Goal: Information Seeking & Learning: Learn about a topic

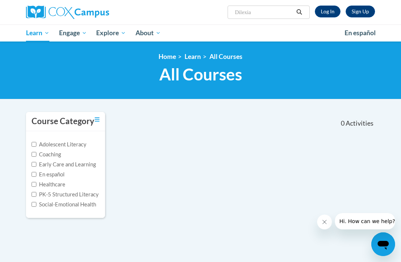
click at [267, 13] on input "Dilexia" at bounding box center [263, 12] width 59 height 9
type input "Dyslexia"
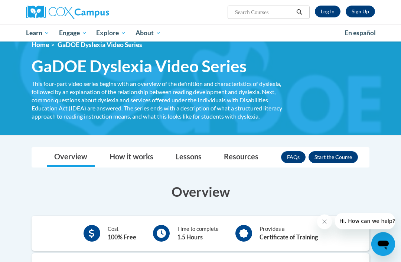
scroll to position [12, 0]
click at [333, 152] on button "Enroll" at bounding box center [332, 157] width 49 height 12
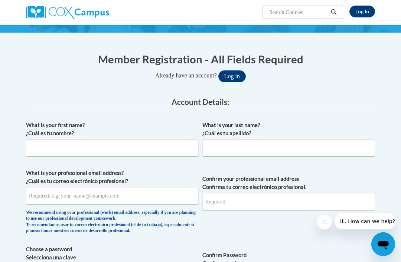
scroll to position [69, 0]
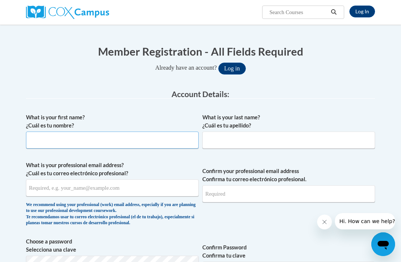
click at [52, 145] on input "What is your first name? ¿Cuál es tu nombre?" at bounding box center [112, 140] width 173 height 17
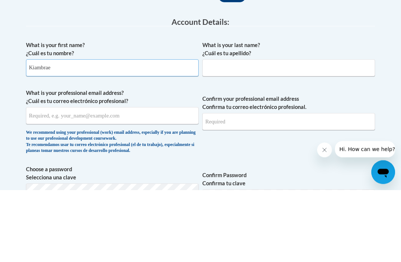
type input "Kiambrae"
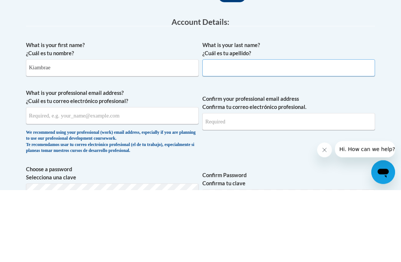
click at [269, 132] on input "What is your last name? ¿Cuál es tu apellido?" at bounding box center [288, 140] width 173 height 17
type input "Wright"
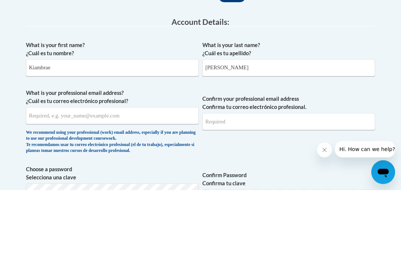
click at [39, 180] on input "What is your professional email address? ¿Cuál es tu correo electrónico profesi…" at bounding box center [112, 188] width 173 height 17
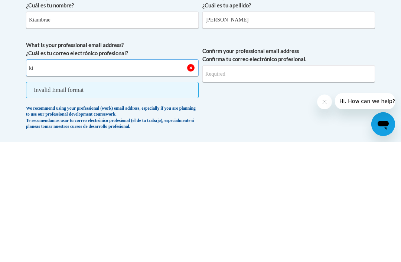
type input "kiwright@augusta.edu"
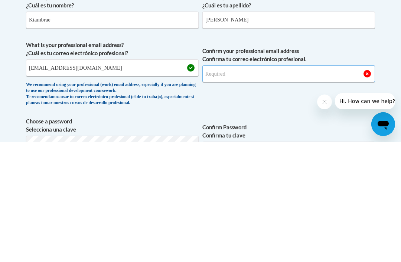
click at [285, 185] on input "Confirm your professional email address Confirma tu correo electrónico profesio…" at bounding box center [288, 193] width 173 height 17
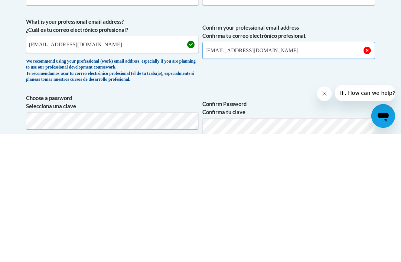
scroll to position [84, 0]
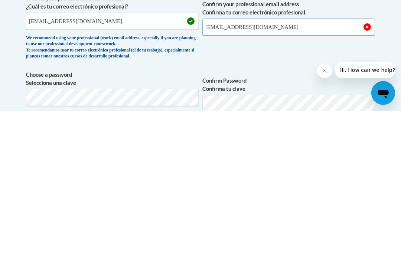
type input "kiwright@augusta.edu"
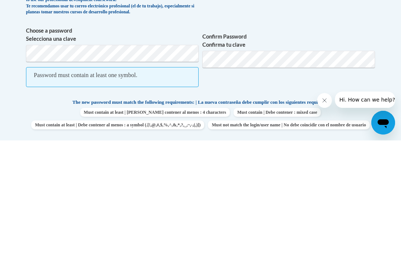
scroll to position [280, 0]
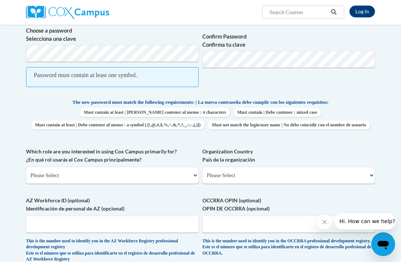
click at [168, 168] on select "Please Select College/University | Colegio/Universidad Community/Nonprofit Part…" at bounding box center [112, 175] width 173 height 17
select select "5a18ea06-2b54-4451-96f2-d152daf9eac5"
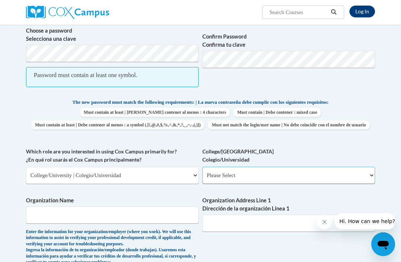
click at [317, 171] on select "Please Select College/University Staff | Empleado universitario College/Univers…" at bounding box center [288, 175] width 173 height 17
select select "99b32b07-cffc-426c-8bf6-0cd77760d84b"
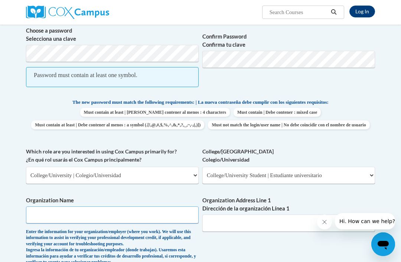
click at [182, 207] on input "Organization Name" at bounding box center [112, 215] width 173 height 17
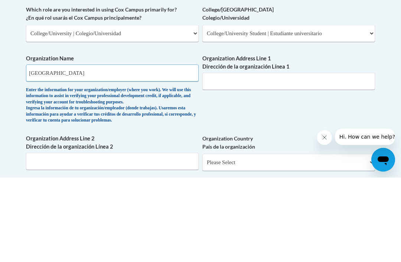
scroll to position [384, 0]
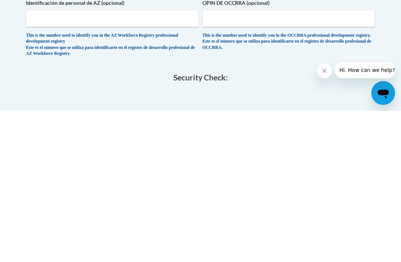
type input "Augusta University"
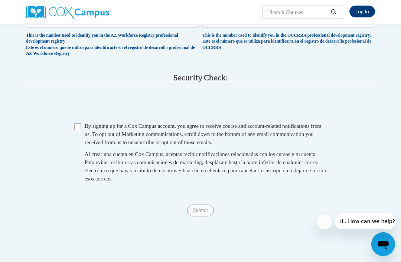
click at [77, 124] on input "Checkbox" at bounding box center [77, 127] width 7 height 7
checkbox input "true"
click at [203, 207] on span "Submit" at bounding box center [200, 210] width 27 height 6
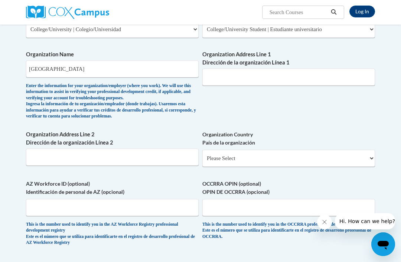
scroll to position [425, 0]
click at [322, 70] on input "Organization Address Line 1 Dirección de la organización Línea 1" at bounding box center [288, 77] width 173 height 17
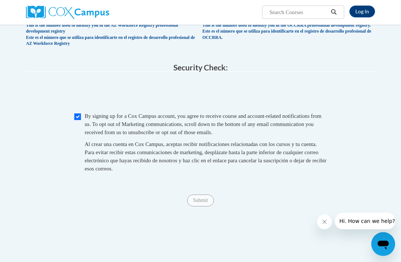
scroll to position [625, 0]
click at [205, 195] on div "Submit Submit" at bounding box center [200, 201] width 349 height 12
click at [210, 197] on span "Submit" at bounding box center [200, 200] width 27 height 6
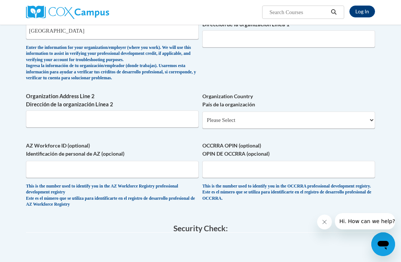
scroll to position [463, 0]
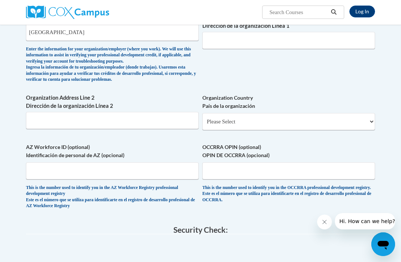
click at [311, 113] on select "Please Select United States | Estados Unidos Outside of the United States | Fue…" at bounding box center [288, 121] width 173 height 17
select select "ad49bcad-a171-4b2e-b99c-48b446064914"
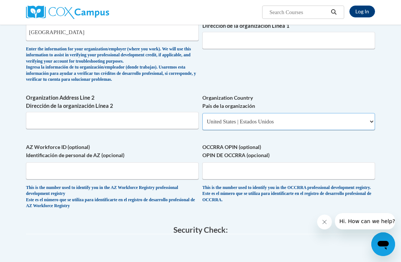
select select
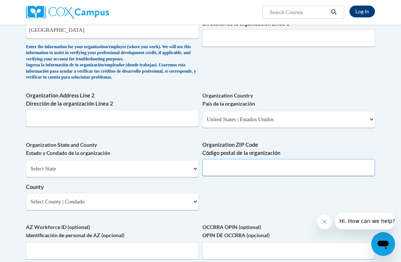
click at [291, 160] on input "Organization ZIP Code Código postal de la organización" at bounding box center [288, 168] width 173 height 17
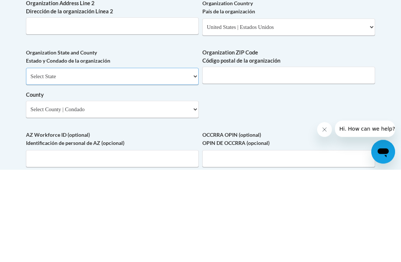
click at [176, 161] on select "Select State Alabama Alaska Arizona Arkansas California Colorado Connecticut De…" at bounding box center [112, 169] width 173 height 17
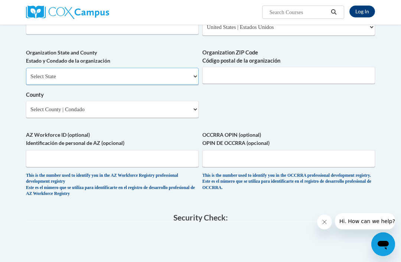
select select "Georgia"
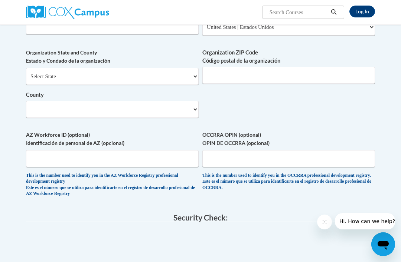
click at [178, 101] on select "County" at bounding box center [112, 109] width 173 height 17
select select "Richmond"
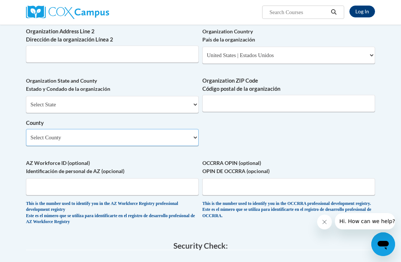
scroll to position [520, 0]
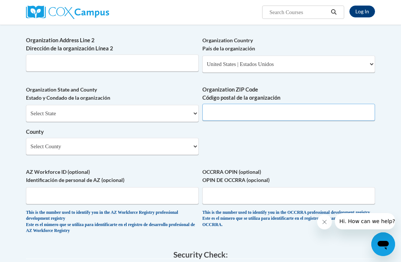
click at [277, 104] on input "Organization ZIP Code Código postal de la organización" at bounding box center [288, 112] width 173 height 17
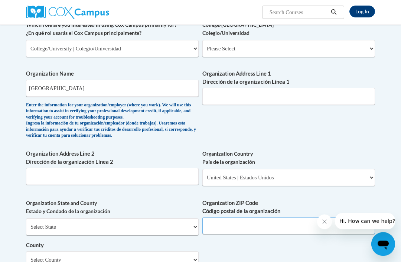
scroll to position [401, 0]
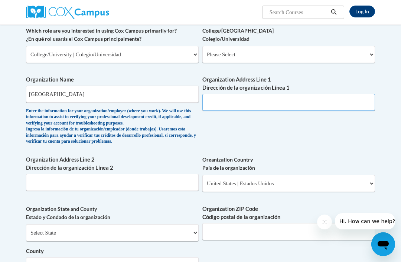
click at [251, 95] on input "Organization Address Line 1 Dirección de la organización Línea 1" at bounding box center [288, 102] width 173 height 17
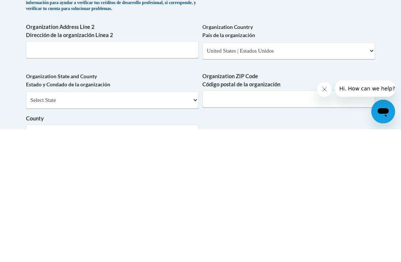
type input "1120 15th street"
click at [269, 223] on input "Organization ZIP Code Código postal de la organización" at bounding box center [288, 231] width 173 height 17
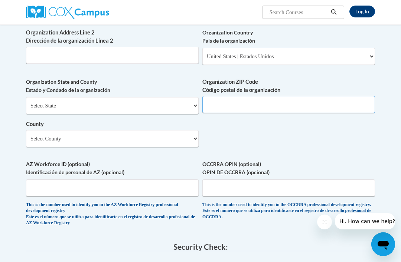
scroll to position [525, 0]
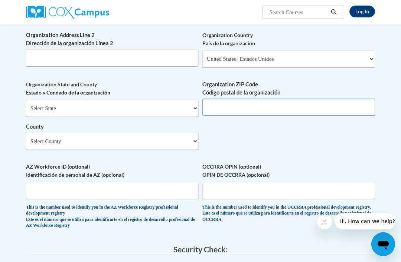
click at [274, 99] on input "Organization ZIP Code Código postal de la organización" at bounding box center [288, 107] width 173 height 17
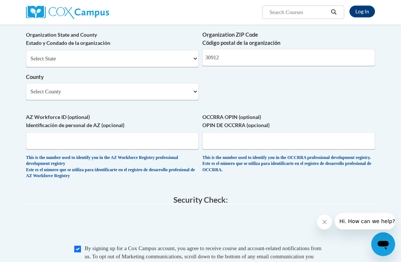
scroll to position [594, 0]
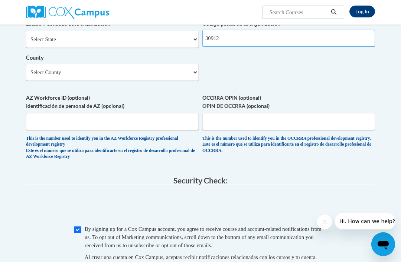
type input "30912"
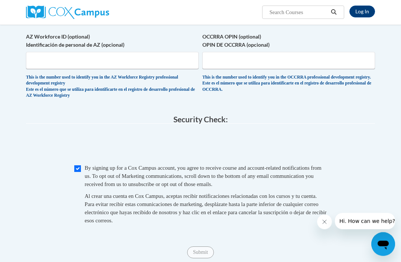
scroll to position [660, 0]
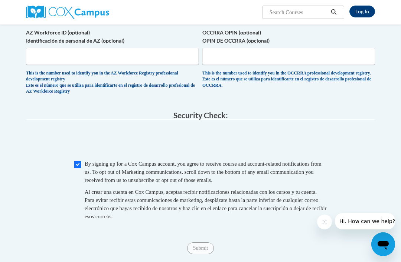
click at [206, 243] on div "Submit Submit" at bounding box center [200, 249] width 349 height 12
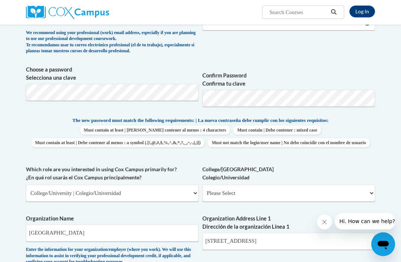
scroll to position [240, 0]
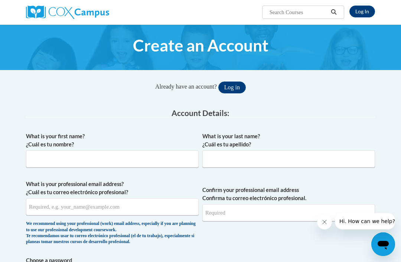
click at [236, 87] on button "Log in" at bounding box center [231, 88] width 27 height 12
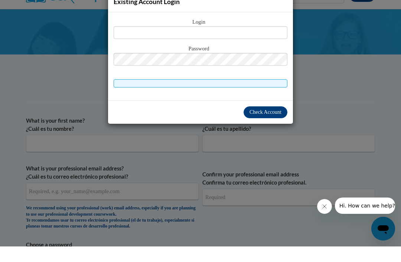
click at [319, 64] on div "Existing Account Login Login Password" at bounding box center [200, 131] width 401 height 262
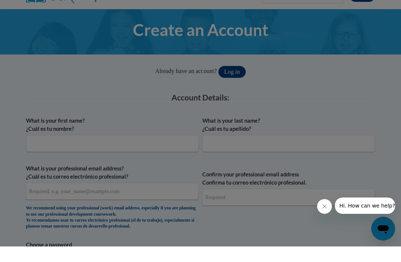
scroll to position [16, 0]
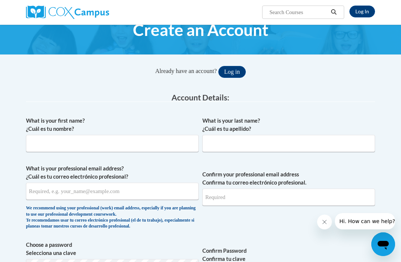
click at [314, 67] on div "Already have an account? Log in" at bounding box center [200, 72] width 349 height 12
click at [178, 138] on input "What is your first name? ¿Cuál es tu nombre?" at bounding box center [112, 143] width 173 height 17
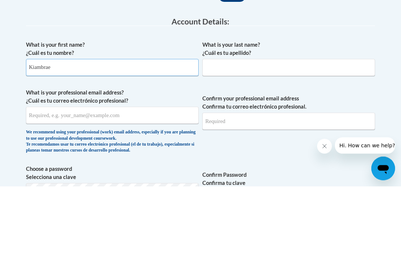
type input "Kiambrae"
click at [263, 135] on input "What is your last name? ¿Cuál es tu apellido?" at bounding box center [288, 143] width 173 height 17
type input "Wright"
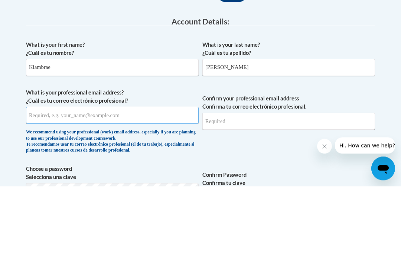
click at [62, 183] on input "What is your professional email address? ¿Cuál es tu correo electrónico profesi…" at bounding box center [112, 191] width 173 height 17
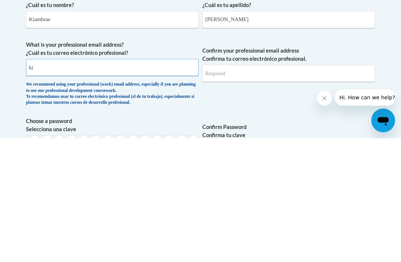
type input "kiwright@augusta.edu"
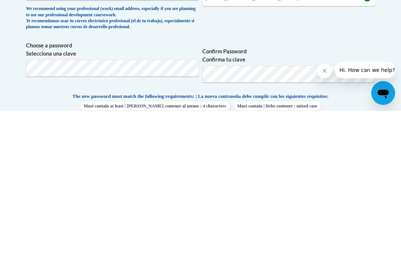
scroll to position [215, 0]
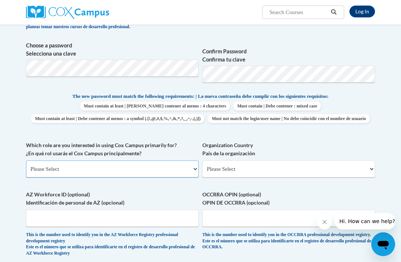
click at [94, 166] on select "Please Select College/University | Colegio/Universidad Community/Nonprofit Part…" at bounding box center [112, 169] width 173 height 17
select select "5a18ea06-2b54-4451-96f2-d152daf9eac5"
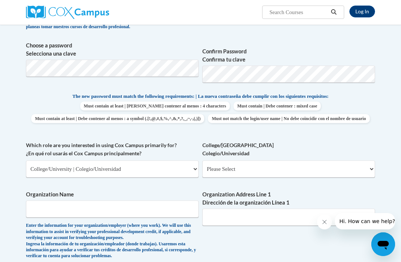
click at [287, 162] on select "Please Select College/University Staff | Empleado universitario College/Univers…" at bounding box center [288, 169] width 173 height 17
select select "99b32b07-cffc-426c-8bf6-0cd77760d84b"
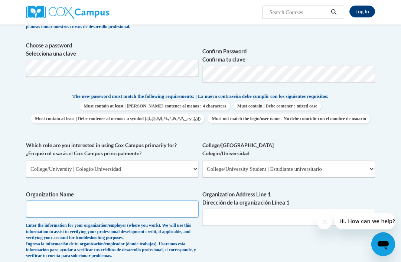
click at [45, 201] on input "Organization Name" at bounding box center [112, 209] width 173 height 17
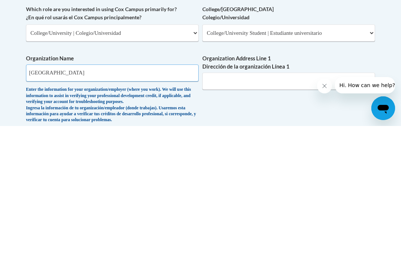
type input "Augusta University"
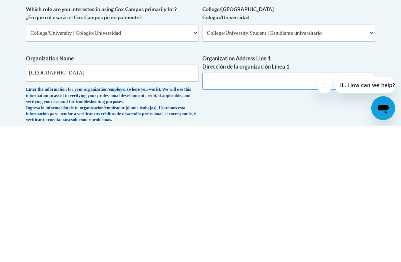
click at [308, 209] on input "Organization Address Line 1 Dirección de la organización Línea 1" at bounding box center [288, 217] width 173 height 17
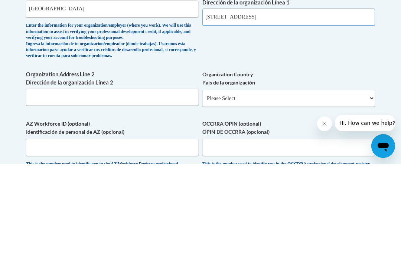
scroll to position [318, 0]
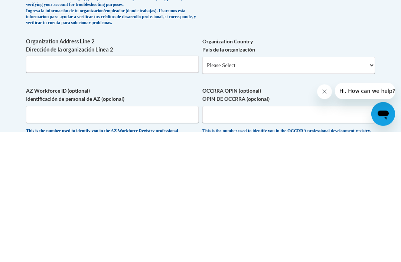
type input "1120 15th Street"
click at [293, 187] on select "Please Select United States | Estados Unidos Outside of the United States | Fue…" at bounding box center [288, 195] width 173 height 17
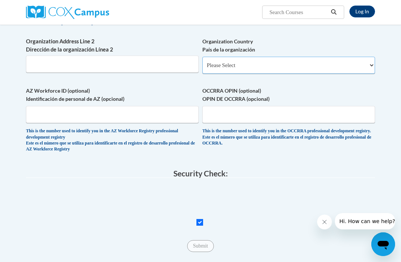
select select "ad49bcad-a171-4b2e-b99c-48b446064914"
select select
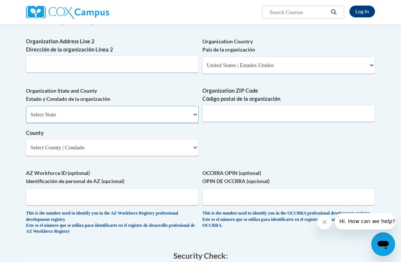
click at [62, 106] on select "Select State Alabama Alaska Arizona Arkansas California Colorado Connecticut De…" at bounding box center [112, 114] width 173 height 17
select select "Georgia"
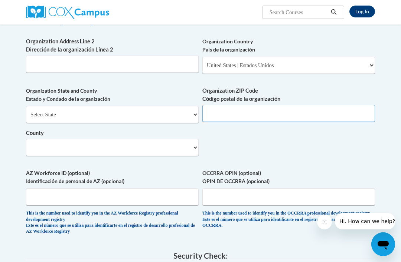
click at [282, 105] on input "Organization ZIP Code Código postal de la organización" at bounding box center [288, 113] width 173 height 17
type input "30912"
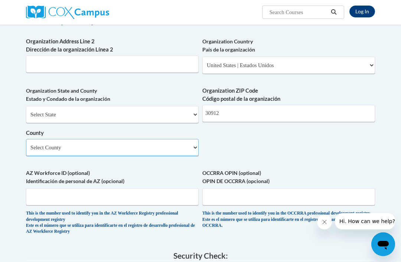
click at [190, 139] on select "Select County Appling Atkinson Bacon Baker Baldwin Banks Barrow Bartow Ben Hill…" at bounding box center [112, 147] width 173 height 17
select select "Richmond"
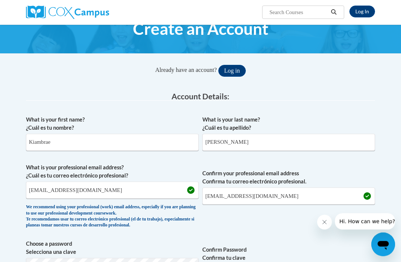
scroll to position [11, 0]
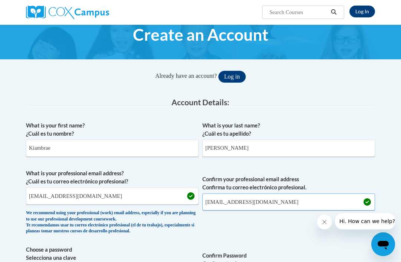
click at [293, 194] on input "kiwright@augusta.edu" at bounding box center [288, 202] width 173 height 17
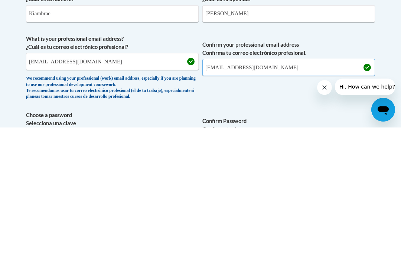
click at [300, 194] on input "kiwright@augusta.edu" at bounding box center [288, 202] width 173 height 17
click at [95, 188] on input "kiwright@augusta.edu" at bounding box center [112, 196] width 173 height 17
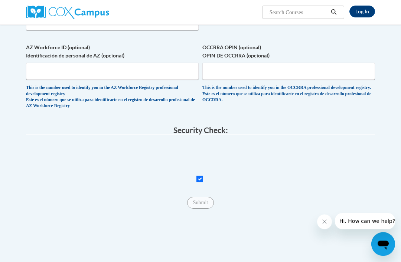
scroll to position [575, 0]
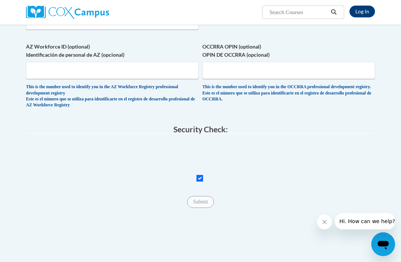
click at [199, 175] on input "Checkbox" at bounding box center [199, 178] width 7 height 7
click at [203, 174] on span "Checkbox" at bounding box center [200, 178] width 252 height 8
click at [197, 175] on input "Checkbox" at bounding box center [199, 178] width 7 height 7
checkbox input "true"
click at [204, 196] on input "Submit" at bounding box center [200, 202] width 27 height 12
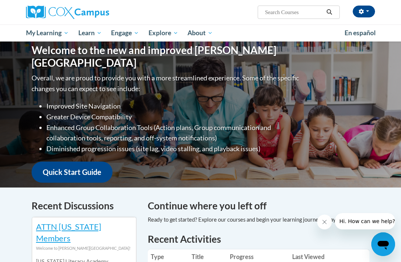
scroll to position [78, 0]
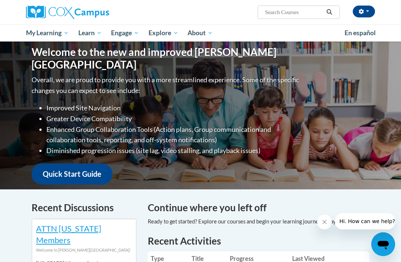
click at [291, 10] on input "Search..." at bounding box center [293, 12] width 59 height 9
type input "Dyslexia"
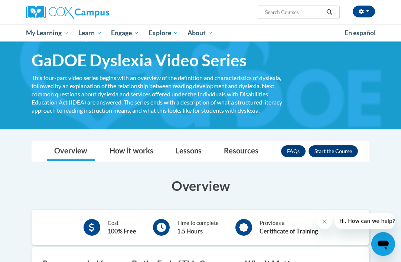
scroll to position [20, 0]
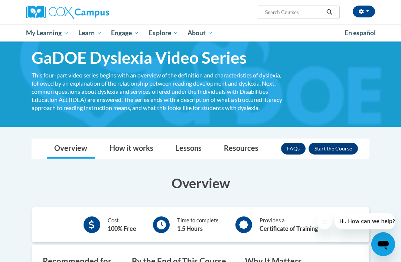
click at [338, 146] on button "Enroll" at bounding box center [332, 149] width 49 height 12
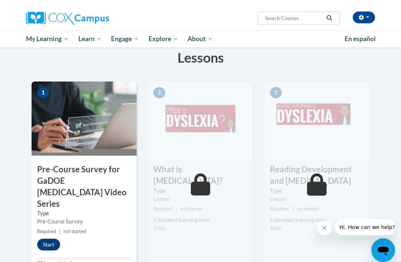
scroll to position [123, 0]
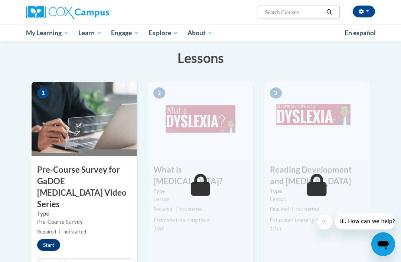
click at [53, 239] on button "Start" at bounding box center [48, 245] width 23 height 12
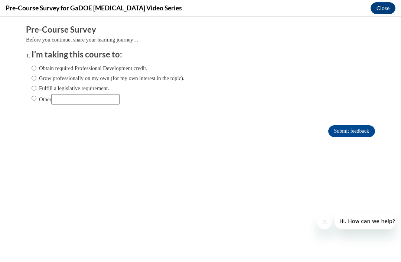
scroll to position [0, 0]
click at [35, 66] on input "Obtain required Professional Development credit." at bounding box center [34, 68] width 5 height 8
radio input "true"
click at [359, 130] on input "Submit feedback" at bounding box center [351, 131] width 47 height 12
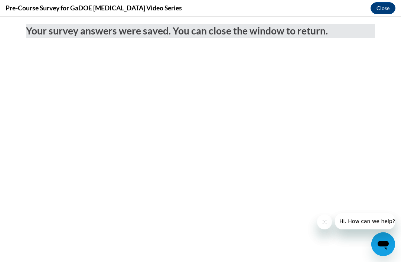
click at [383, 8] on button "Close" at bounding box center [382, 8] width 25 height 12
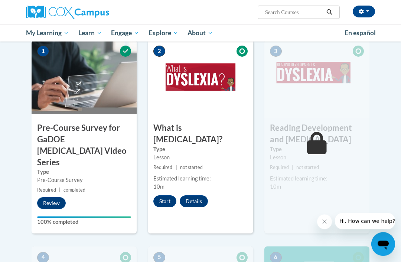
scroll to position [165, 0]
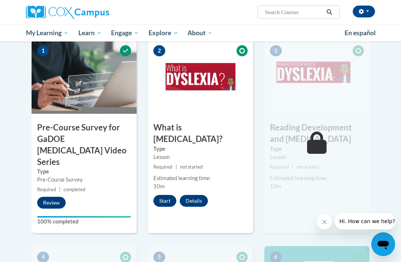
click at [167, 195] on button "Start" at bounding box center [164, 201] width 23 height 12
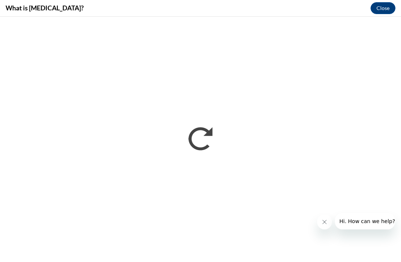
scroll to position [0, 0]
click at [323, 221] on icon "Close message from company" at bounding box center [324, 222] width 6 height 6
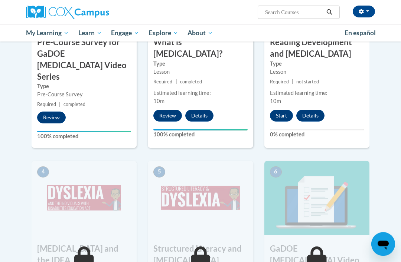
click at [279, 116] on button "Start" at bounding box center [281, 116] width 23 height 12
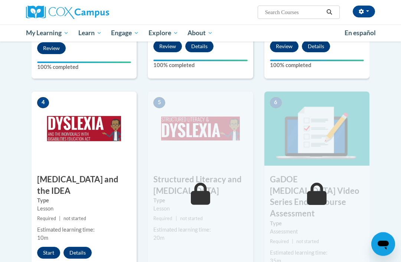
click at [45, 247] on button "Start" at bounding box center [48, 253] width 23 height 12
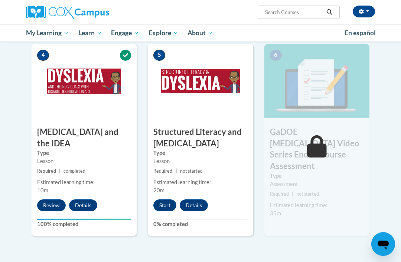
scroll to position [368, 0]
click at [161, 200] on button "Start" at bounding box center [164, 206] width 23 height 12
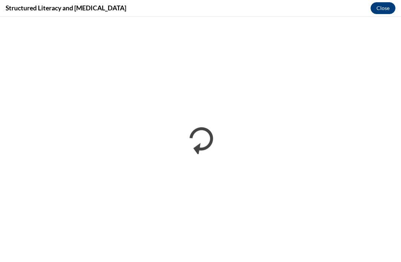
scroll to position [0, 0]
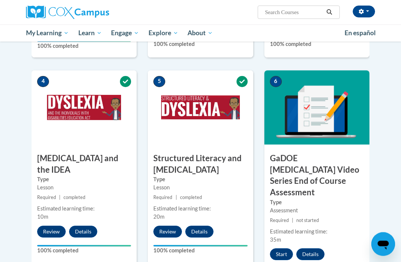
scroll to position [341, 0]
click at [284, 249] on button "Start" at bounding box center [281, 255] width 23 height 12
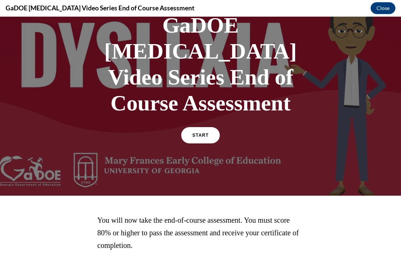
scroll to position [57, 0]
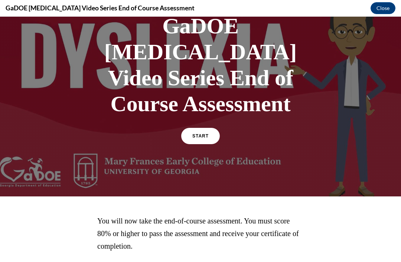
click at [213, 128] on link "START" at bounding box center [200, 136] width 39 height 16
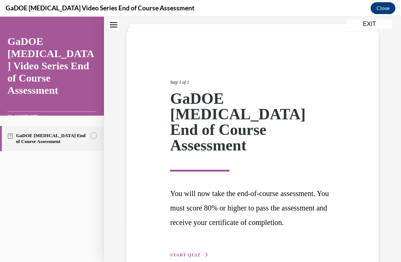
scroll to position [41, 0]
click at [196, 253] on span "START QUIZ" at bounding box center [185, 255] width 30 height 5
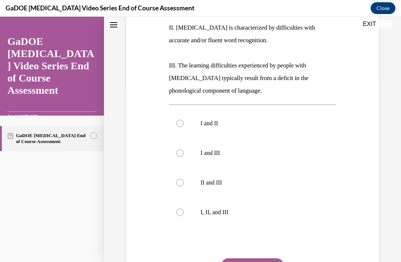
scroll to position [185, 0]
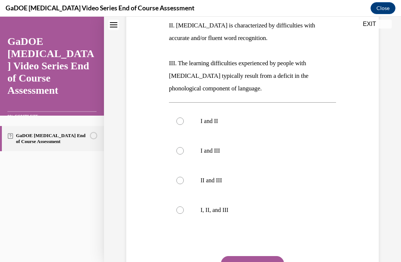
click at [262, 119] on p "I and II" at bounding box center [258, 121] width 117 height 7
click at [184, 119] on input "I and II" at bounding box center [179, 121] width 7 height 7
radio input "true"
click at [257, 262] on button "SUBMIT" at bounding box center [252, 263] width 63 height 15
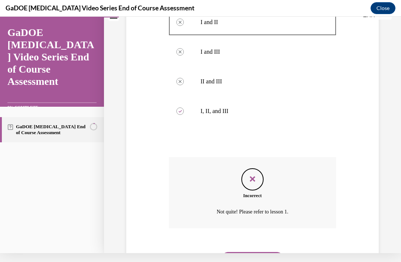
scroll to position [282, 0]
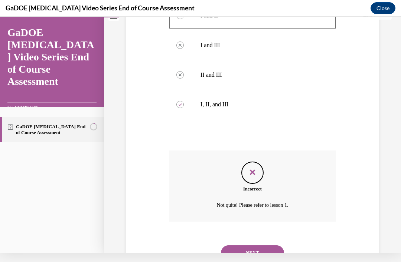
click at [263, 246] on button "NEXT" at bounding box center [252, 253] width 63 height 15
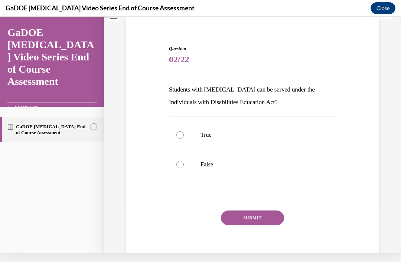
click at [224, 138] on p "True" at bounding box center [258, 134] width 117 height 7
click at [184, 138] on input "True" at bounding box center [179, 134] width 7 height 7
radio input "true"
click at [265, 220] on button "SUBMIT" at bounding box center [252, 218] width 63 height 15
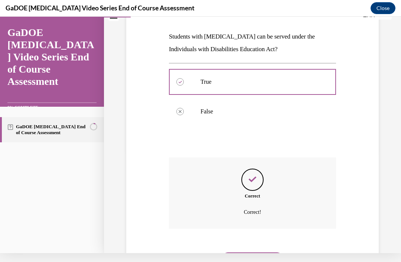
scroll to position [109, 0]
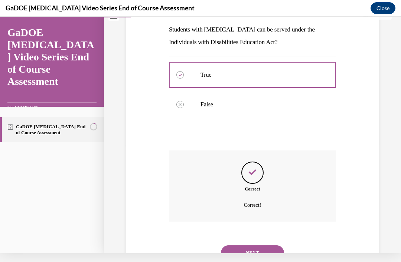
click at [259, 246] on button "NEXT" at bounding box center [252, 253] width 63 height 15
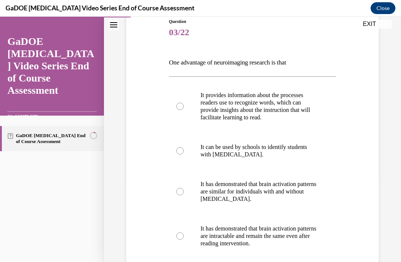
scroll to position [86, 0]
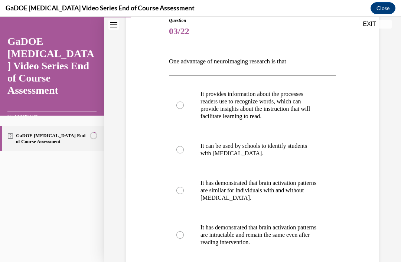
click at [299, 193] on p "It has demonstrated that brain activation patterns are similar for individuals …" at bounding box center [258, 191] width 117 height 22
click at [184, 193] on input "It has demonstrated that brain activation patterns are similar for individuals …" at bounding box center [179, 190] width 7 height 7
radio input "true"
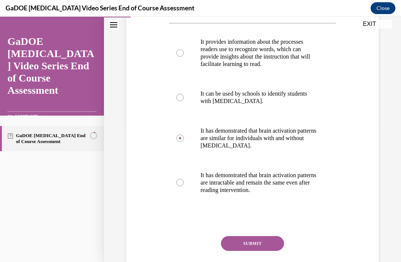
scroll to position [138, 0]
click at [315, 63] on p "It provides information about the processes readers use to recognize words, whi…" at bounding box center [258, 53] width 117 height 30
click at [184, 57] on input "It provides information about the processes readers use to recognize words, whi…" at bounding box center [179, 52] width 7 height 7
radio input "true"
click at [265, 249] on button "SUBMIT" at bounding box center [252, 243] width 63 height 15
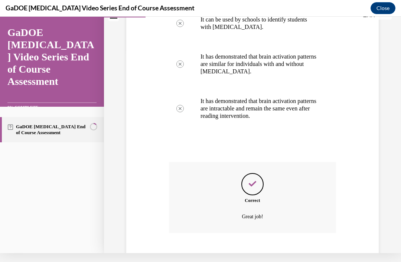
scroll to position [215, 0]
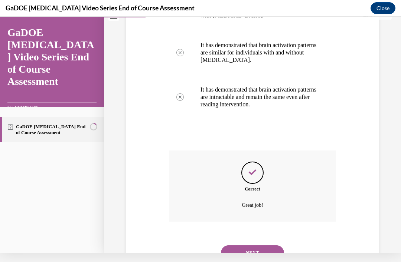
click at [267, 246] on button "NEXT" at bounding box center [252, 253] width 63 height 15
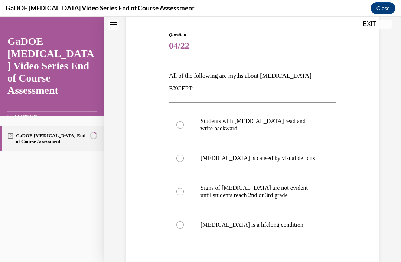
scroll to position [72, 0]
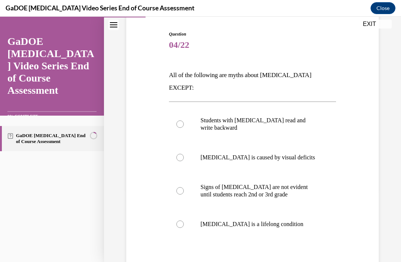
click at [267, 221] on p "Dyslexia is a lifelong condition" at bounding box center [258, 224] width 117 height 7
click at [184, 221] on input "Dyslexia is a lifelong condition" at bounding box center [179, 224] width 7 height 7
radio input "true"
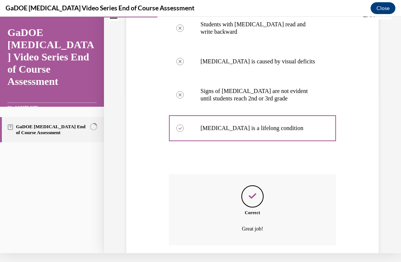
scroll to position [171, 0]
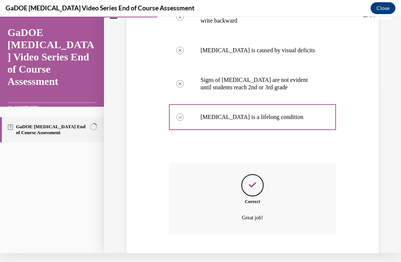
click at [268, 258] on button "NEXT" at bounding box center [252, 265] width 63 height 15
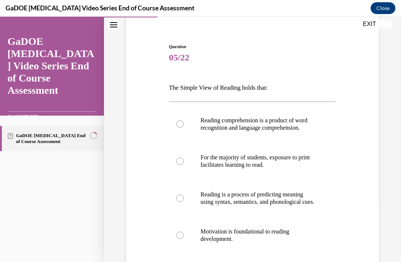
scroll to position [60, 0]
click at [293, 119] on p "Reading comprehension is a product of word recognition and language comprehensi…" at bounding box center [258, 124] width 117 height 15
click at [184, 121] on input "Reading comprehension is a product of word recognition and language comprehensi…" at bounding box center [179, 124] width 7 height 7
radio input "true"
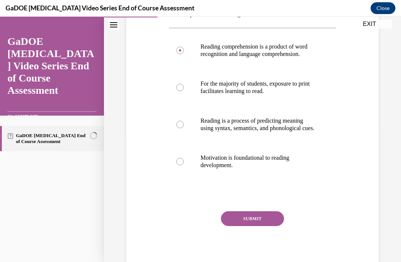
scroll to position [133, 0]
click at [249, 224] on button "SUBMIT" at bounding box center [252, 219] width 63 height 15
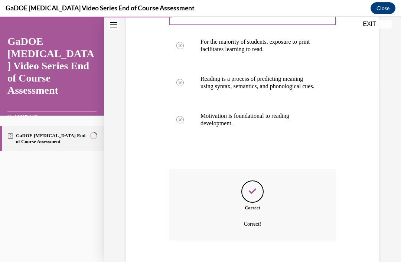
scroll to position [193, 0]
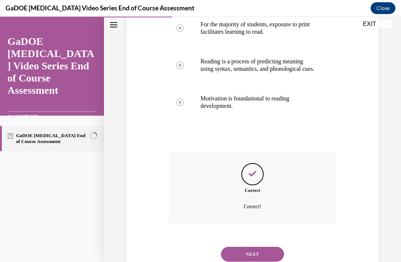
click at [254, 252] on button "NEXT" at bounding box center [252, 254] width 63 height 15
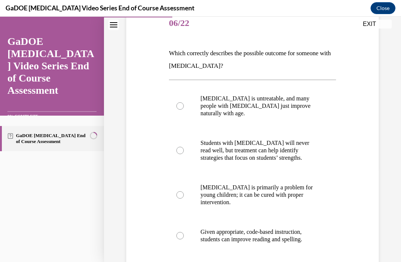
scroll to position [94, 0]
click at [281, 242] on p "Given appropriate, code-based instruction, students can improve reading and spe…" at bounding box center [258, 236] width 117 height 15
click at [184, 240] on input "Given appropriate, code-based instruction, students can improve reading and spe…" at bounding box center [179, 235] width 7 height 7
radio input "true"
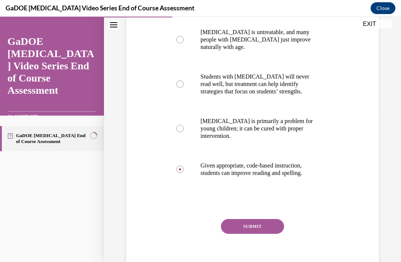
click at [266, 229] on button "SUBMIT" at bounding box center [252, 226] width 63 height 15
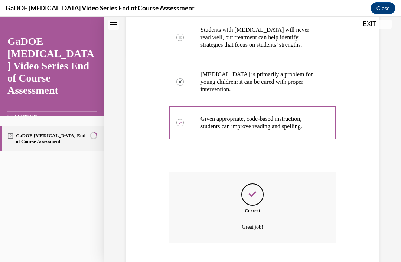
scroll to position [220, 0]
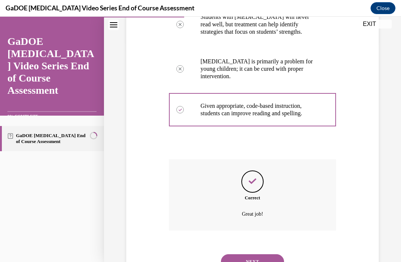
click at [265, 254] on button "NEXT" at bounding box center [252, 261] width 63 height 15
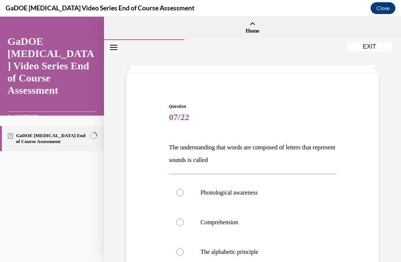
click at [252, 199] on label "Phonological awareness" at bounding box center [252, 193] width 167 height 30
click at [184, 197] on input "Phonological awareness" at bounding box center [179, 192] width 7 height 7
radio input "true"
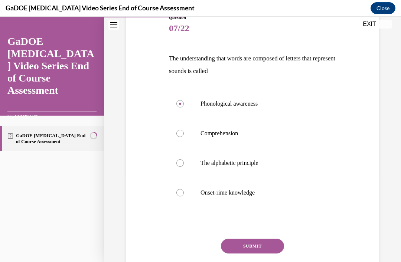
click at [265, 248] on button "SUBMIT" at bounding box center [252, 246] width 63 height 15
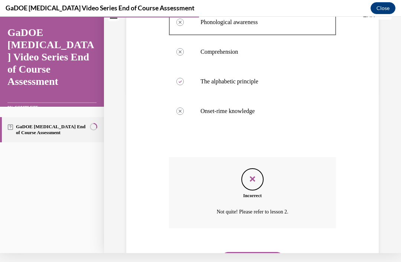
scroll to position [168, 0]
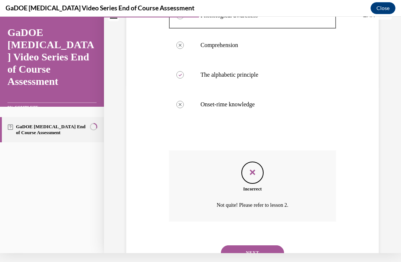
click at [262, 248] on button "NEXT" at bounding box center [252, 253] width 63 height 15
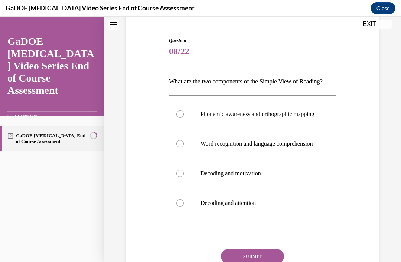
scroll to position [66, 0]
click at [242, 148] on p "Word recognition and language comprehension" at bounding box center [258, 143] width 117 height 7
click at [184, 148] on input "Word recognition and language comprehension" at bounding box center [179, 143] width 7 height 7
radio input "true"
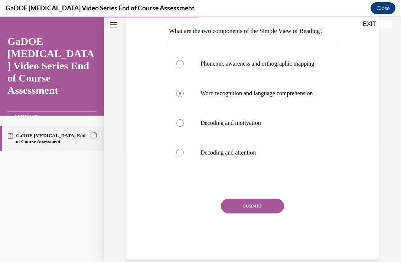
click at [255, 214] on button "SUBMIT" at bounding box center [252, 206] width 63 height 15
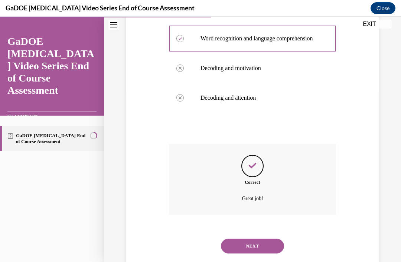
scroll to position [183, 0]
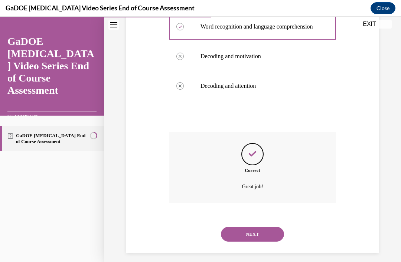
click at [263, 242] on button "NEXT" at bounding box center [252, 234] width 63 height 15
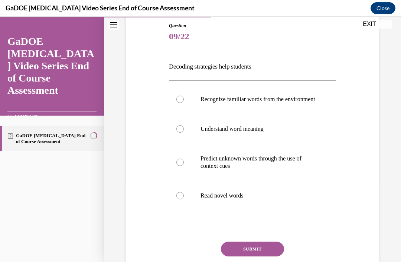
scroll to position [81, 0]
click at [282, 102] on p "Recognize familiar words from the environment" at bounding box center [258, 99] width 117 height 7
click at [184, 102] on input "Recognize familiar words from the environment" at bounding box center [179, 99] width 7 height 7
radio input "true"
click at [256, 133] on p "Understand word meaning" at bounding box center [258, 128] width 117 height 7
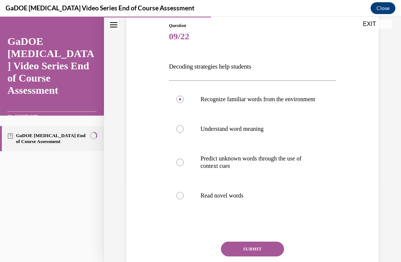
click at [184, 133] on input "Understand word meaning" at bounding box center [179, 128] width 7 height 7
radio input "true"
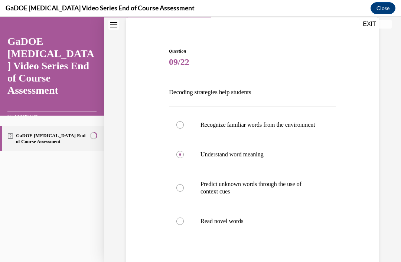
click at [224, 207] on label "Predict unknown words through the use of context cues" at bounding box center [252, 188] width 167 height 37
click at [184, 192] on input "Predict unknown words through the use of context cues" at bounding box center [179, 187] width 7 height 7
radio input "true"
click at [233, 205] on label "Predict unknown words through the use of context cues" at bounding box center [252, 188] width 167 height 37
click at [184, 192] on input "Predict unknown words through the use of context cues" at bounding box center [179, 187] width 7 height 7
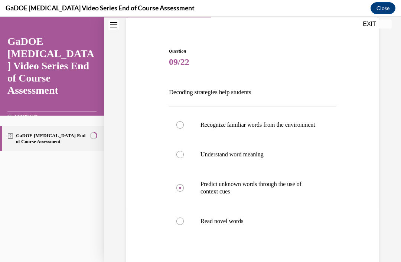
click at [180, 203] on label "Predict unknown words through the use of context cues" at bounding box center [252, 188] width 167 height 37
click at [180, 192] on input "Predict unknown words through the use of context cues" at bounding box center [179, 187] width 7 height 7
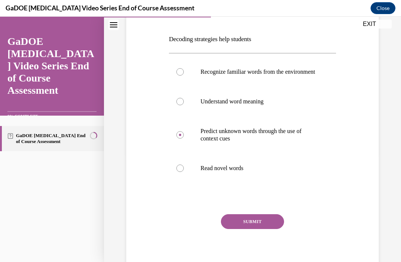
scroll to position [109, 0]
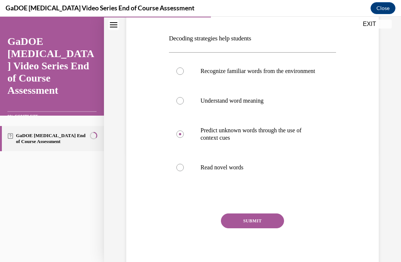
click at [245, 171] on p "Read novel words" at bounding box center [258, 167] width 117 height 7
click at [184, 171] on input "Read novel words" at bounding box center [179, 167] width 7 height 7
radio input "true"
click at [257, 229] on button "SUBMIT" at bounding box center [252, 221] width 63 height 15
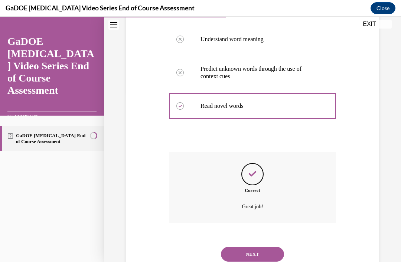
scroll to position [170, 0]
click at [267, 249] on button "NEXT" at bounding box center [252, 254] width 63 height 15
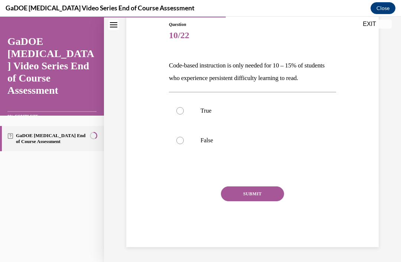
scroll to position [60, 0]
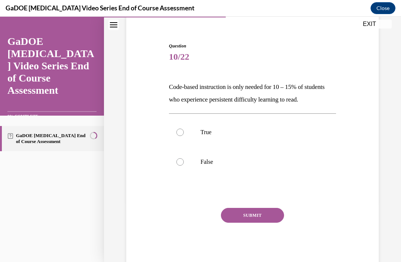
click at [214, 166] on p "False" at bounding box center [258, 161] width 117 height 7
click at [184, 166] on input "False" at bounding box center [179, 161] width 7 height 7
radio input "true"
click at [260, 223] on button "SUBMIT" at bounding box center [252, 215] width 63 height 15
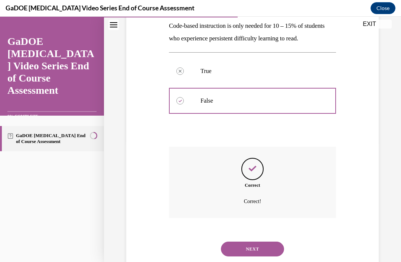
click at [260, 249] on button "NEXT" at bounding box center [252, 249] width 63 height 15
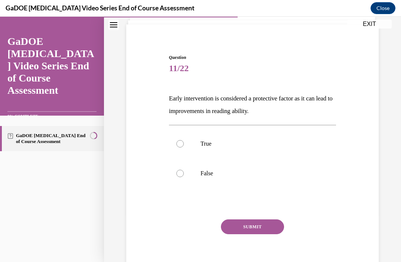
click at [227, 148] on label "True" at bounding box center [252, 144] width 167 height 30
click at [184, 148] on input "True" at bounding box center [179, 143] width 7 height 7
radio input "true"
click at [265, 227] on button "SUBMIT" at bounding box center [252, 227] width 63 height 15
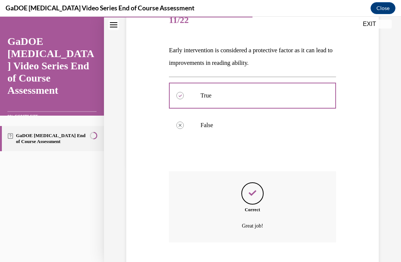
scroll to position [109, 0]
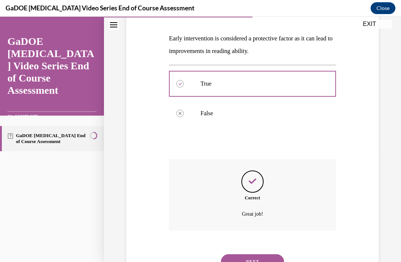
click at [258, 254] on button "NEXT" at bounding box center [252, 261] width 63 height 15
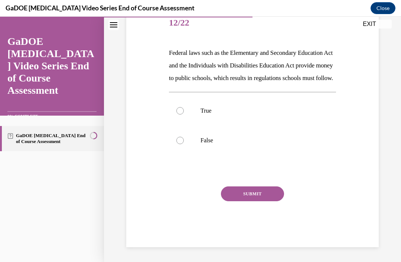
scroll to position [75, 0]
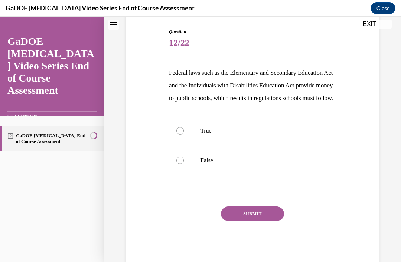
click at [225, 135] on p "True" at bounding box center [258, 130] width 117 height 7
click at [184, 135] on input "True" at bounding box center [179, 130] width 7 height 7
radio input "true"
click at [273, 221] on button "SUBMIT" at bounding box center [252, 214] width 63 height 15
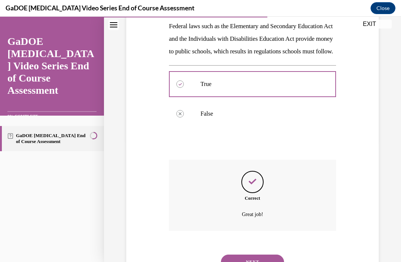
scroll to position [134, 0]
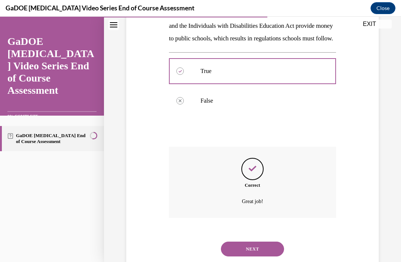
click at [262, 252] on button "NEXT" at bounding box center [252, 249] width 63 height 15
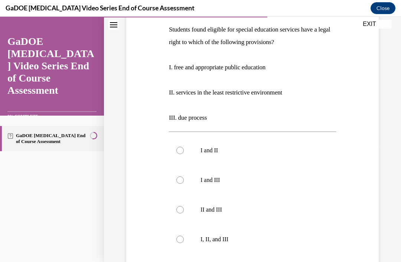
scroll to position [118, 0]
click at [223, 242] on p "I, II, and III" at bounding box center [258, 239] width 117 height 7
click at [184, 242] on input "I, II, and III" at bounding box center [179, 239] width 7 height 7
radio input "true"
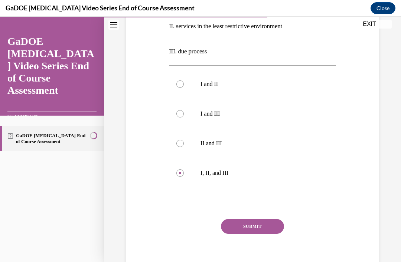
click at [260, 226] on button "SUBMIT" at bounding box center [252, 226] width 63 height 15
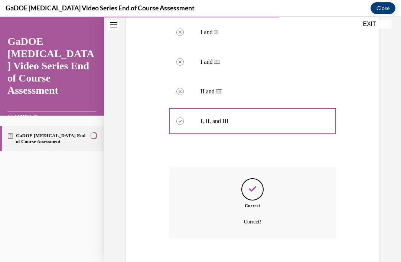
scroll to position [244, 0]
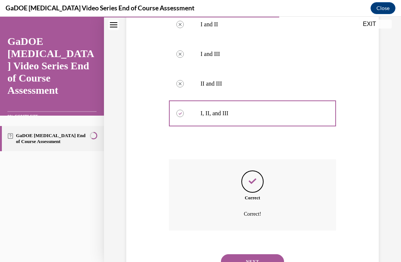
click at [258, 254] on button "NEXT" at bounding box center [252, 261] width 63 height 15
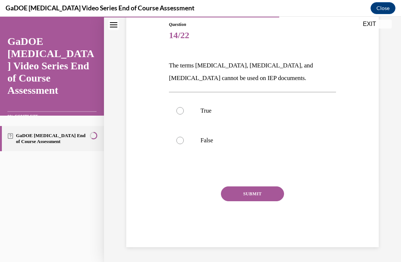
scroll to position [49, 0]
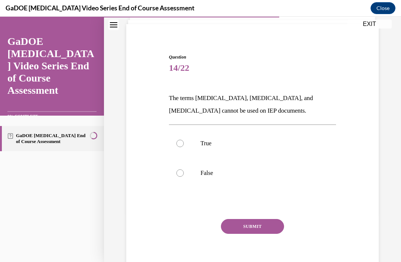
click at [213, 170] on p "False" at bounding box center [258, 173] width 117 height 7
click at [184, 170] on input "False" at bounding box center [179, 173] width 7 height 7
radio input "true"
click at [266, 227] on button "SUBMIT" at bounding box center [252, 226] width 63 height 15
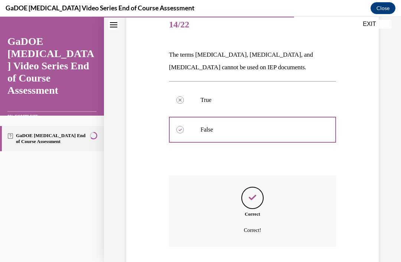
scroll to position [109, 0]
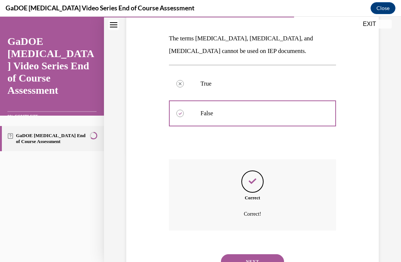
click at [261, 254] on button "NEXT" at bounding box center [252, 261] width 63 height 15
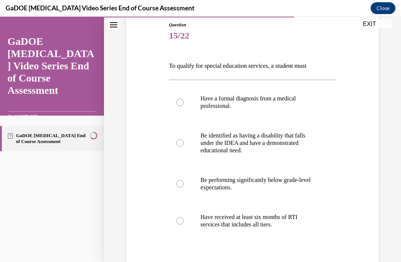
scroll to position [83, 0]
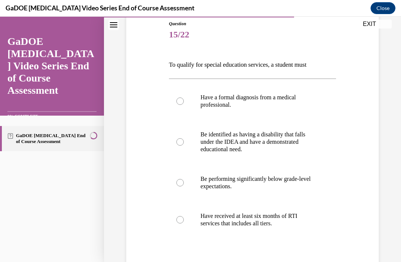
click at [296, 100] on p "Have a formal diagnosis from a medical professional." at bounding box center [258, 101] width 117 height 15
click at [184, 100] on input "Have a formal diagnosis from a medical professional." at bounding box center [179, 101] width 7 height 7
radio input "true"
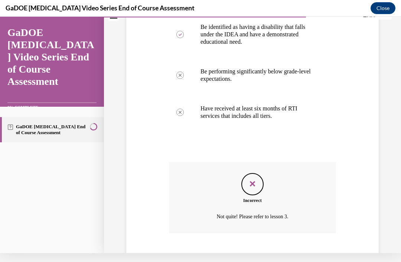
scroll to position [193, 0]
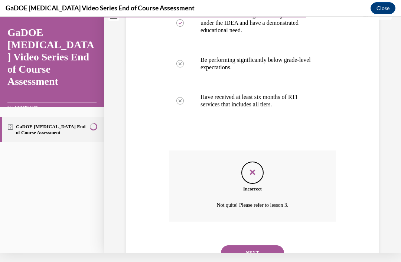
click at [261, 246] on button "NEXT" at bounding box center [252, 253] width 63 height 15
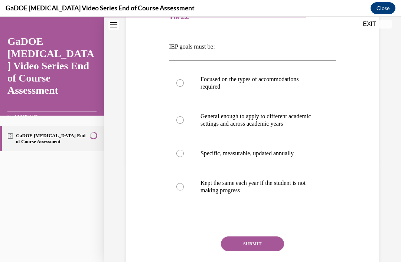
scroll to position [101, 0]
click at [292, 116] on p "General enough to apply to different academic settings and across academic years" at bounding box center [258, 119] width 117 height 15
click at [184, 116] on input "General enough to apply to different academic settings and across academic years" at bounding box center [179, 119] width 7 height 7
radio input "true"
click at [260, 250] on button "SUBMIT" at bounding box center [252, 243] width 63 height 15
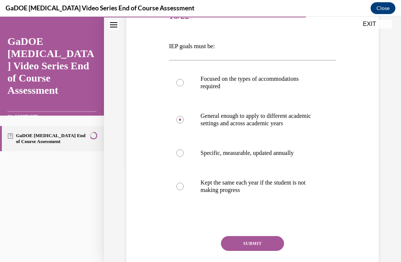
scroll to position [9, 0]
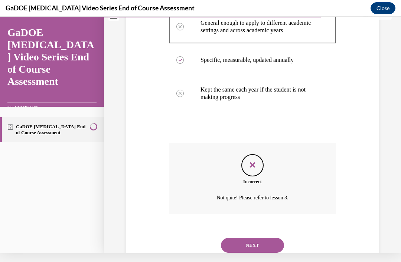
click at [263, 249] on button "NEXT" at bounding box center [252, 245] width 63 height 15
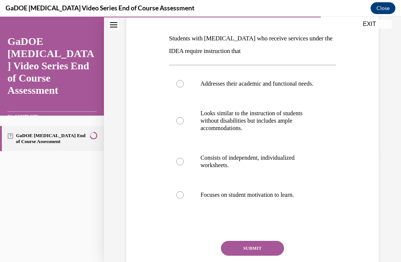
scroll to position [109, 0]
click at [282, 131] on p "Looks similar to the instruction of students without disabilities but includes …" at bounding box center [258, 121] width 117 height 22
click at [184, 125] on input "Looks similar to the instruction of students without disabilities but includes …" at bounding box center [179, 120] width 7 height 7
radio input "true"
click at [268, 253] on button "SUBMIT" at bounding box center [252, 248] width 63 height 15
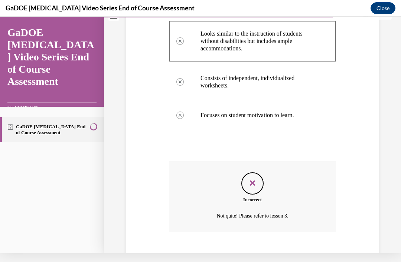
scroll to position [198, 0]
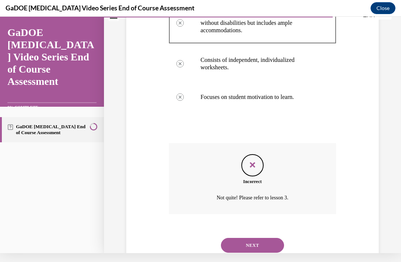
click at [262, 244] on button "NEXT" at bounding box center [252, 245] width 63 height 15
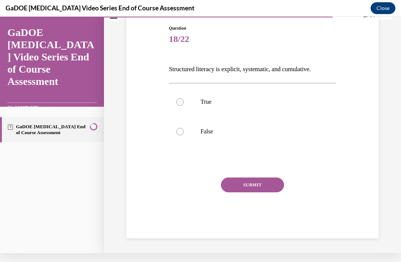
scroll to position [37, 0]
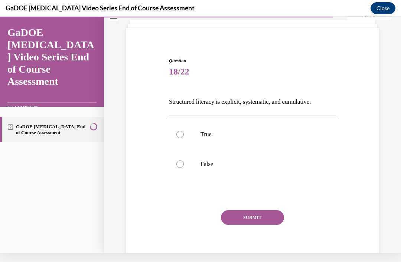
click at [238, 147] on label "True" at bounding box center [252, 135] width 167 height 30
click at [184, 138] on input "True" at bounding box center [179, 134] width 7 height 7
radio input "true"
click at [260, 215] on button "SUBMIT" at bounding box center [252, 217] width 63 height 15
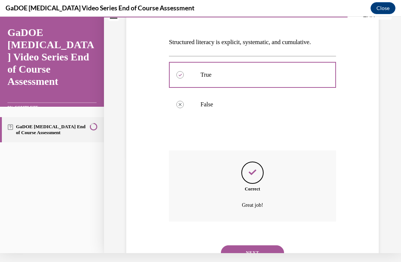
click at [267, 250] on button "NEXT" at bounding box center [252, 253] width 63 height 15
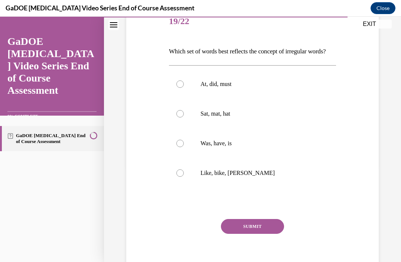
click at [246, 178] on label "Like, bike, Mike" at bounding box center [252, 173] width 167 height 30
click at [184, 177] on input "Like, bike, Mike" at bounding box center [179, 173] width 7 height 7
radio input "true"
click at [260, 158] on label "Was, have, is" at bounding box center [252, 144] width 167 height 30
click at [184, 147] on input "Was, have, is" at bounding box center [179, 143] width 7 height 7
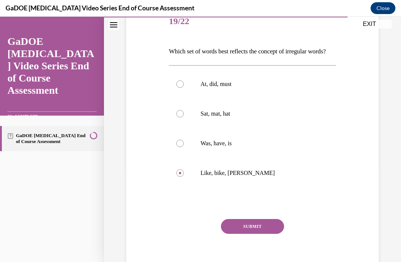
radio input "true"
click at [262, 234] on button "SUBMIT" at bounding box center [252, 226] width 63 height 15
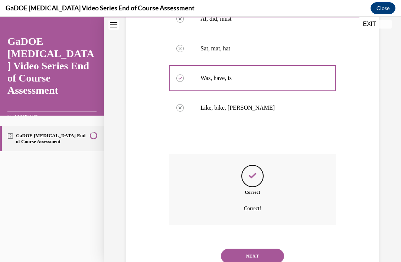
scroll to position [168, 0]
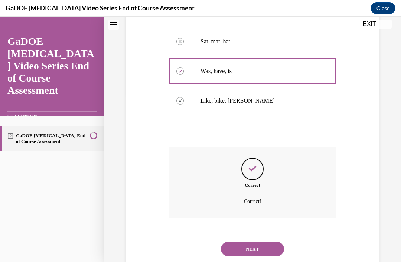
click at [269, 257] on button "NEXT" at bounding box center [252, 249] width 63 height 15
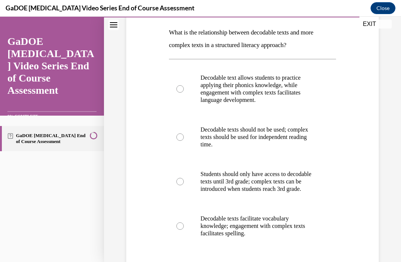
scroll to position [115, 0]
click at [300, 81] on p "Decodable text allows students to practice applying their phonics knowledge, wh…" at bounding box center [258, 89] width 117 height 30
click at [184, 85] on input "Decodable text allows students to practice applying their phonics knowledge, wh…" at bounding box center [179, 88] width 7 height 7
radio input "true"
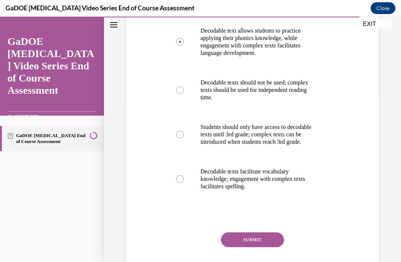
click at [267, 247] on button "SUBMIT" at bounding box center [252, 240] width 63 height 15
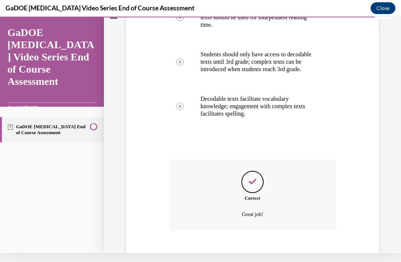
scroll to position [243, 0]
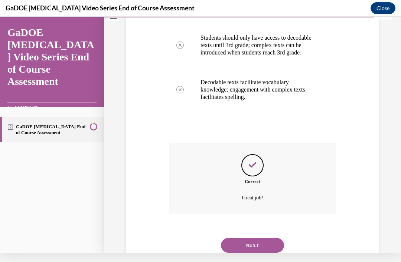
click at [269, 242] on button "NEXT" at bounding box center [252, 245] width 63 height 15
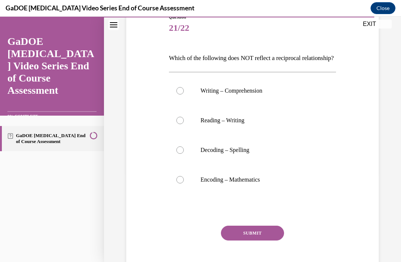
scroll to position [89, 0]
click at [253, 184] on p "Encoding – Mathematics" at bounding box center [258, 179] width 117 height 7
click at [184, 184] on input "Encoding – Mathematics" at bounding box center [179, 179] width 7 height 7
radio input "true"
click at [267, 241] on button "SUBMIT" at bounding box center [252, 233] width 63 height 15
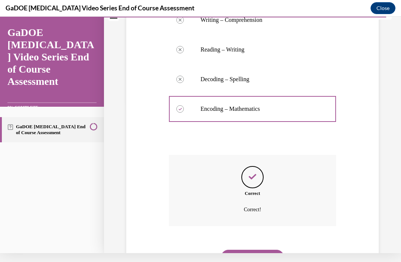
scroll to position [168, 0]
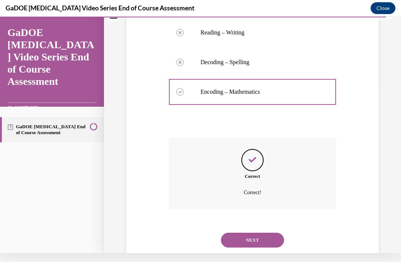
click at [267, 240] on button "NEXT" at bounding box center [252, 240] width 63 height 15
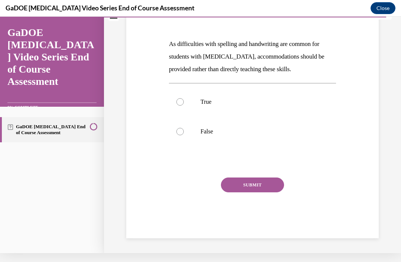
scroll to position [62, 0]
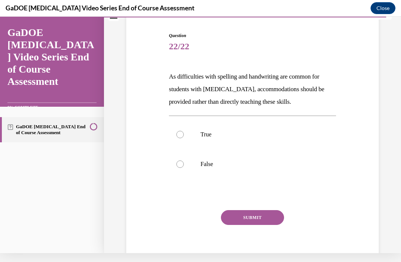
click at [244, 137] on p "True" at bounding box center [258, 134] width 117 height 7
click at [184, 137] on input "True" at bounding box center [179, 134] width 7 height 7
radio input "true"
click at [267, 220] on button "SUBMIT" at bounding box center [252, 217] width 63 height 15
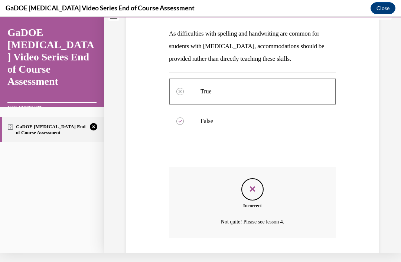
scroll to position [122, 0]
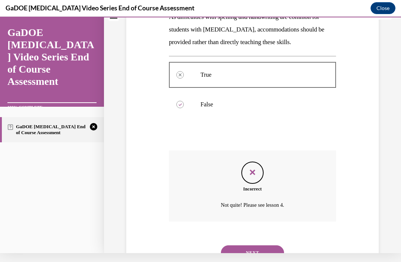
click at [270, 247] on button "NEXT" at bounding box center [252, 253] width 63 height 15
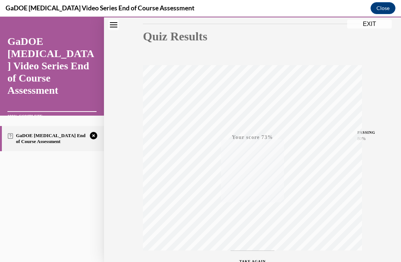
scroll to position [111, 0]
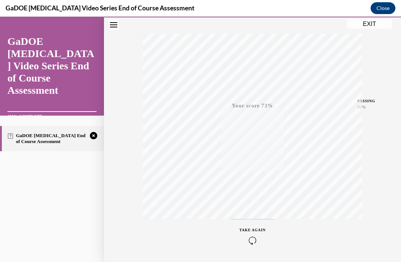
click at [254, 241] on icon "button" at bounding box center [252, 241] width 26 height 8
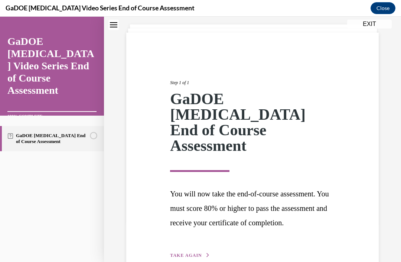
click at [194, 253] on span "TAKE AGAIN" at bounding box center [186, 255] width 32 height 5
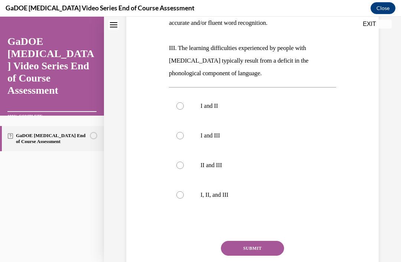
scroll to position [201, 0]
click at [215, 195] on p "I, II, and III" at bounding box center [258, 194] width 117 height 7
click at [184, 195] on input "I, II, and III" at bounding box center [179, 194] width 7 height 7
radio input "true"
click at [269, 249] on button "SUBMIT" at bounding box center [252, 248] width 63 height 15
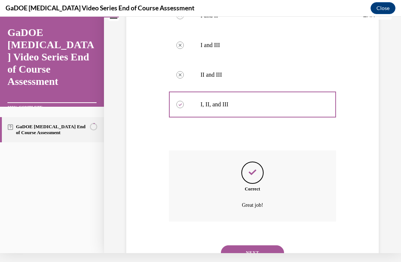
scroll to position [282, 0]
click at [262, 246] on button "NEXT" at bounding box center [252, 253] width 63 height 15
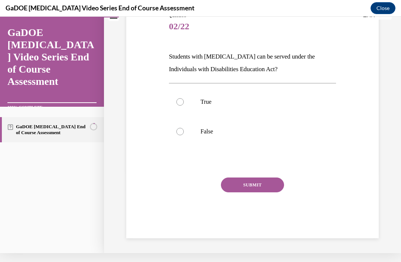
scroll to position [49, 0]
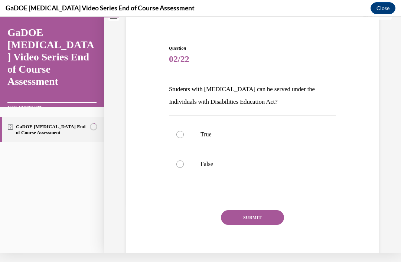
click at [237, 137] on p "True" at bounding box center [258, 134] width 117 height 7
click at [184, 137] on input "True" at bounding box center [179, 134] width 7 height 7
radio input "true"
click at [260, 218] on button "SUBMIT" at bounding box center [252, 217] width 63 height 15
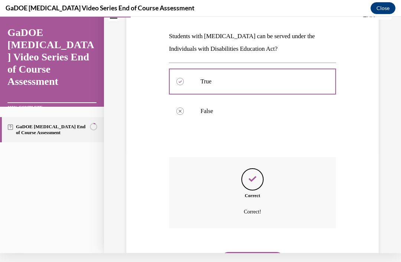
scroll to position [109, 0]
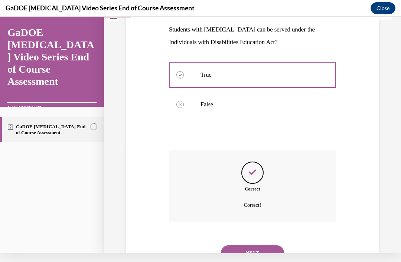
click at [259, 246] on button "NEXT" at bounding box center [252, 253] width 63 height 15
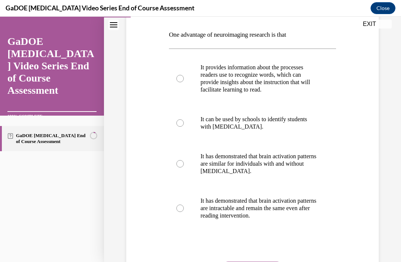
scroll to position [113, 0]
click at [290, 167] on p "It has demonstrated that brain activation patterns are similar for individuals …" at bounding box center [258, 164] width 117 height 22
click at [184, 167] on input "It has demonstrated that brain activation patterns are similar for individuals …" at bounding box center [179, 163] width 7 height 7
radio input "true"
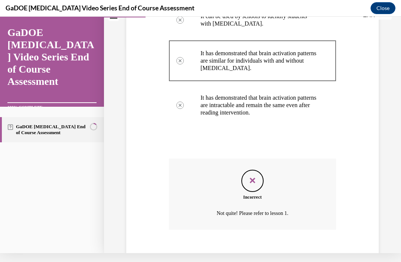
scroll to position [215, 0]
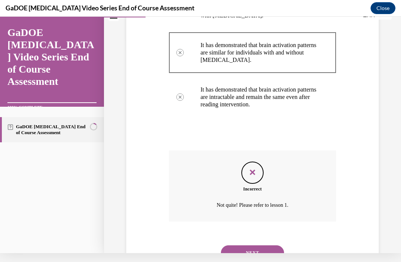
click at [265, 246] on button "NEXT" at bounding box center [252, 253] width 63 height 15
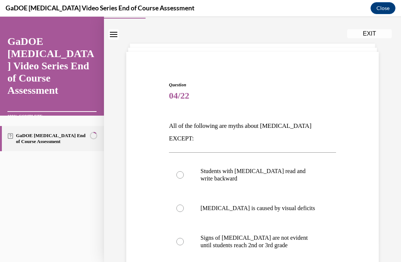
scroll to position [0, 0]
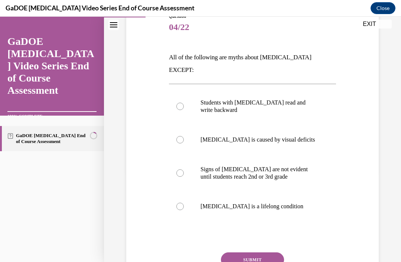
click at [280, 166] on p "Signs of dyslexia are not evident until students reach 2nd or 3rd grade" at bounding box center [258, 173] width 117 height 15
click at [184, 170] on input "Signs of dyslexia are not evident until students reach 2nd or 3rd grade" at bounding box center [179, 173] width 7 height 7
radio input "true"
click at [263, 203] on p "Dyslexia is a lifelong condition" at bounding box center [258, 206] width 117 height 7
click at [184, 203] on input "Dyslexia is a lifelong condition" at bounding box center [179, 206] width 7 height 7
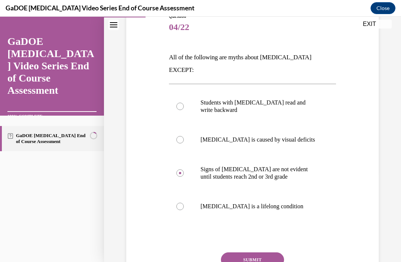
radio input "true"
click at [270, 253] on button "SUBMIT" at bounding box center [252, 260] width 63 height 15
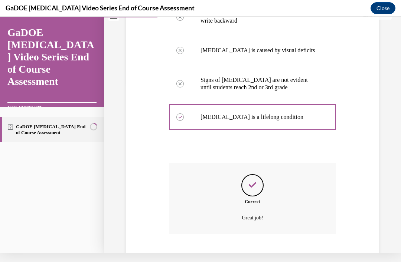
click at [263, 258] on button "NEXT" at bounding box center [252, 265] width 63 height 15
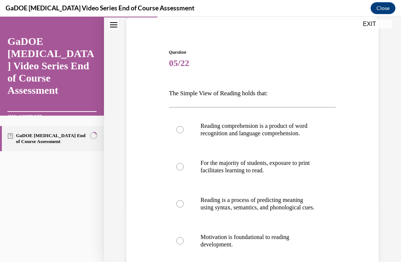
scroll to position [56, 0]
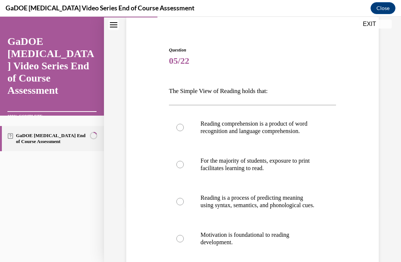
click at [303, 129] on p "Reading comprehension is a product of word recognition and language comprehensi…" at bounding box center [258, 127] width 117 height 15
click at [184, 129] on input "Reading comprehension is a product of word recognition and language comprehensi…" at bounding box center [179, 127] width 7 height 7
radio input "true"
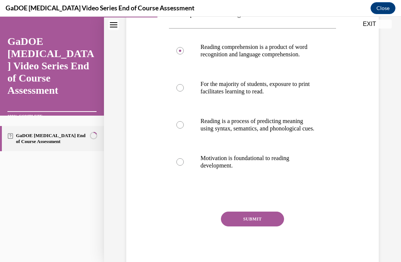
click at [265, 227] on button "SUBMIT" at bounding box center [252, 219] width 63 height 15
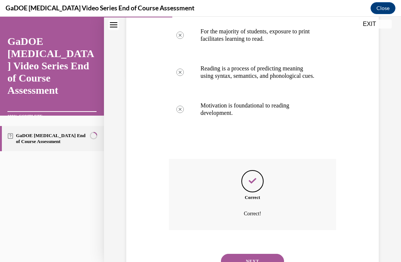
scroll to position [193, 0]
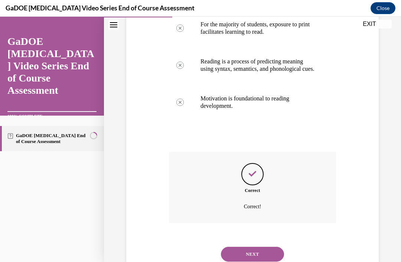
click at [269, 251] on button "NEXT" at bounding box center [252, 254] width 63 height 15
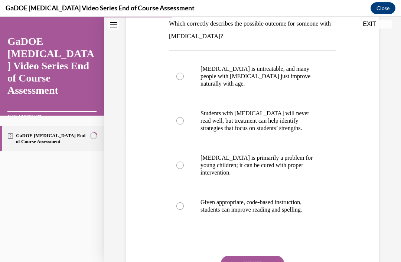
scroll to position [124, 0]
click at [282, 204] on p "Given appropriate, code-based instruction, students can improve reading and spe…" at bounding box center [258, 206] width 117 height 15
click at [184, 204] on input "Given appropriate, code-based instruction, students can improve reading and spe…" at bounding box center [179, 206] width 7 height 7
radio input "true"
click at [270, 262] on button "SUBMIT" at bounding box center [252, 263] width 63 height 15
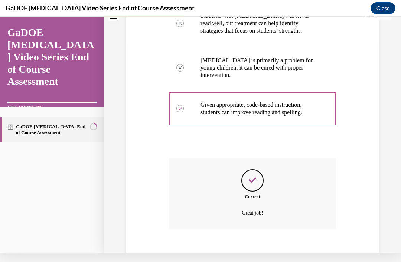
scroll to position [220, 0]
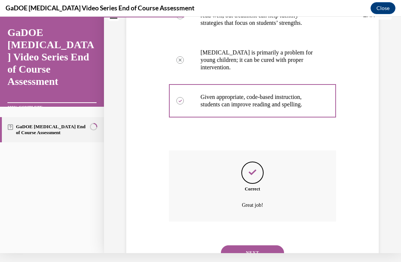
click at [265, 246] on button "NEXT" at bounding box center [252, 253] width 63 height 15
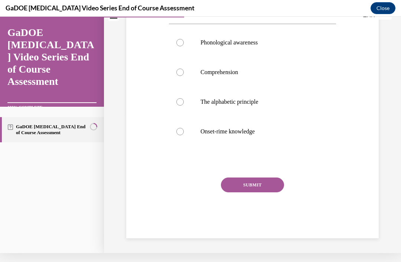
scroll to position [108, 0]
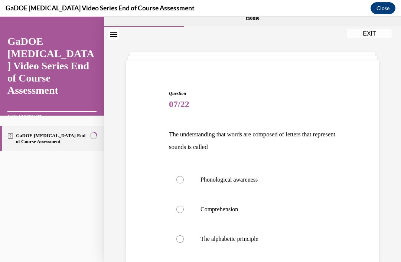
click at [263, 178] on p "Phonological awareness" at bounding box center [258, 179] width 117 height 7
click at [184, 178] on input "Phonological awareness" at bounding box center [179, 179] width 7 height 7
radio input "true"
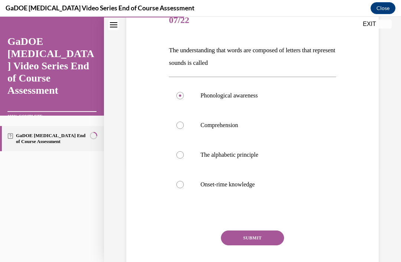
click at [262, 242] on button "SUBMIT" at bounding box center [252, 238] width 63 height 15
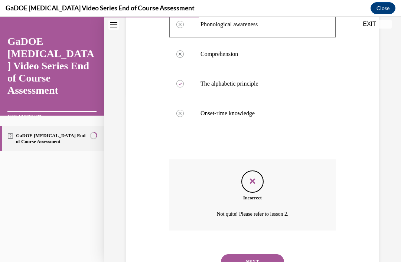
click at [259, 255] on button "NEXT" at bounding box center [252, 261] width 63 height 15
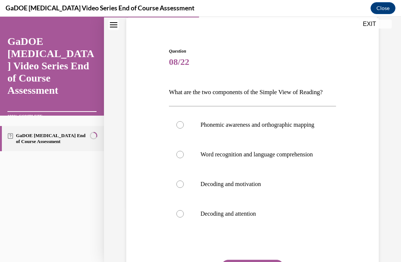
scroll to position [77, 0]
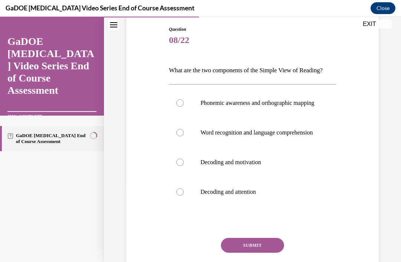
click at [275, 137] on p "Word recognition and language comprehension" at bounding box center [258, 132] width 117 height 7
click at [184, 137] on input "Word recognition and language comprehension" at bounding box center [179, 132] width 7 height 7
radio input "true"
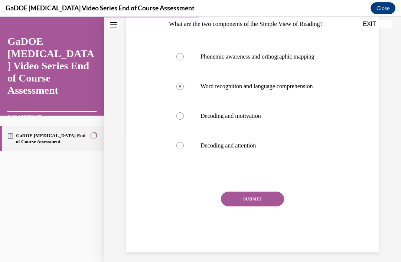
click at [263, 207] on button "SUBMIT" at bounding box center [252, 199] width 63 height 15
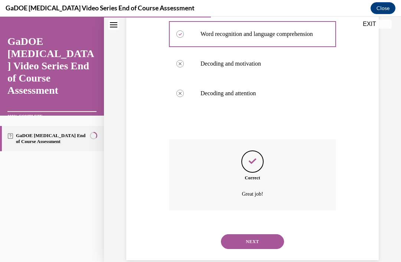
scroll to position [183, 0]
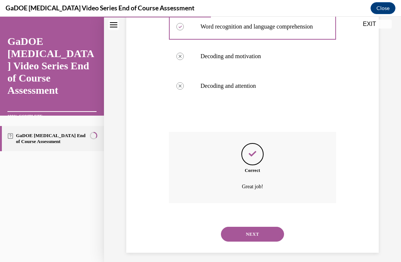
click at [265, 242] on button "NEXT" at bounding box center [252, 234] width 63 height 15
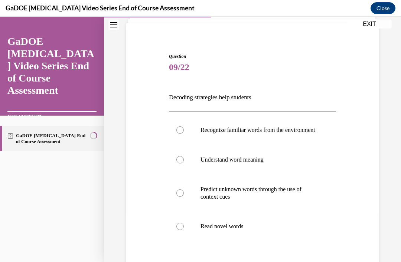
scroll to position [56, 0]
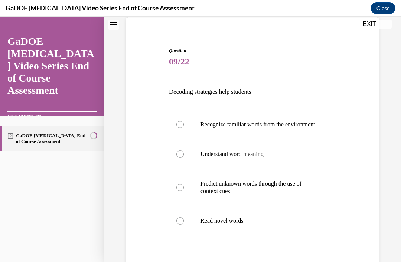
click at [220, 225] on p "Read novel words" at bounding box center [258, 220] width 117 height 7
click at [184, 225] on input "Read novel words" at bounding box center [179, 220] width 7 height 7
radio input "true"
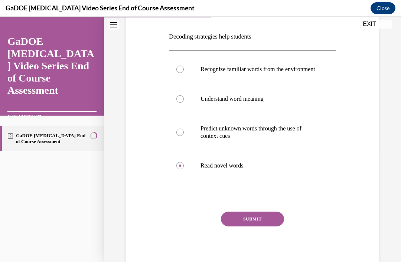
scroll to position [111, 0]
click at [265, 224] on button "SUBMIT" at bounding box center [252, 219] width 63 height 15
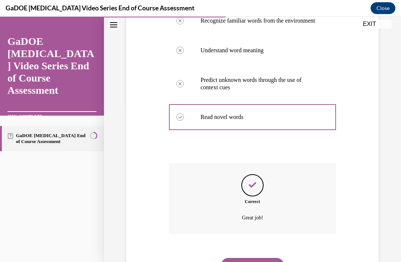
scroll to position [171, 0]
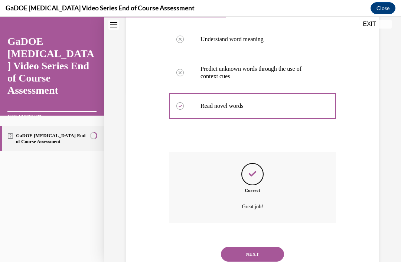
click at [265, 259] on button "NEXT" at bounding box center [252, 254] width 63 height 15
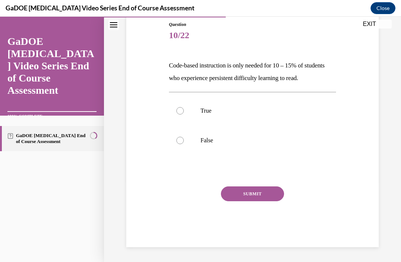
scroll to position [62, 0]
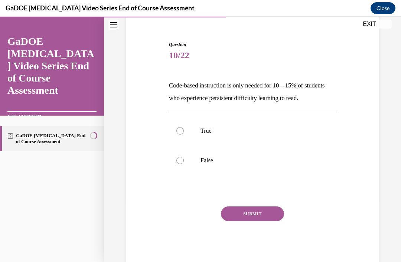
click at [221, 164] on p "False" at bounding box center [258, 160] width 117 height 7
click at [184, 164] on input "False" at bounding box center [179, 160] width 7 height 7
radio input "true"
click at [270, 221] on button "SUBMIT" at bounding box center [252, 214] width 63 height 15
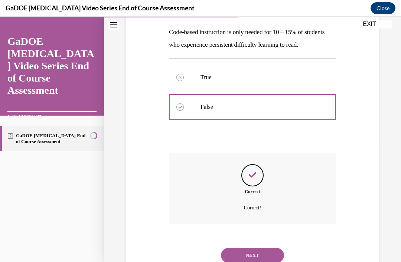
click at [261, 253] on button "NEXT" at bounding box center [252, 255] width 63 height 15
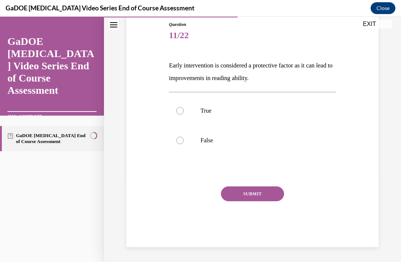
scroll to position [49, 0]
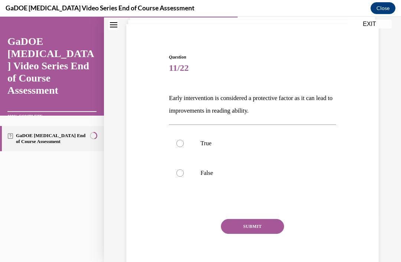
click at [233, 147] on p "True" at bounding box center [258, 143] width 117 height 7
click at [184, 147] on input "True" at bounding box center [179, 143] width 7 height 7
radio input "true"
click at [266, 226] on button "SUBMIT" at bounding box center [252, 226] width 63 height 15
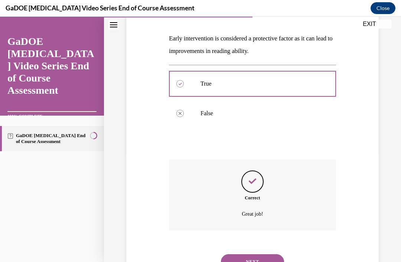
click at [255, 254] on button "NEXT" at bounding box center [252, 261] width 63 height 15
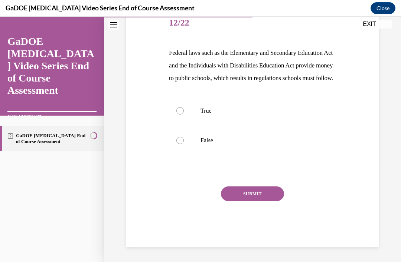
scroll to position [75, 0]
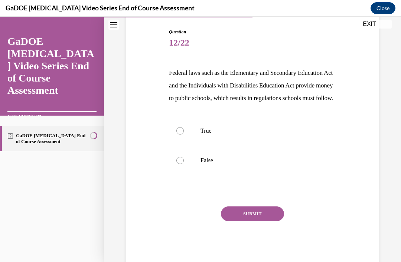
click at [229, 135] on p "True" at bounding box center [258, 130] width 117 height 7
click at [184, 135] on input "True" at bounding box center [179, 130] width 7 height 7
radio input "true"
click at [261, 221] on button "SUBMIT" at bounding box center [252, 214] width 63 height 15
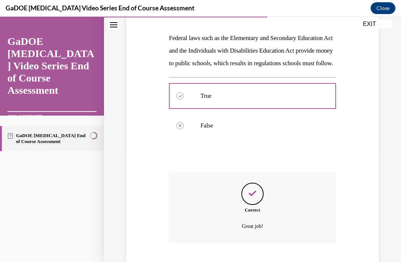
scroll to position [134, 0]
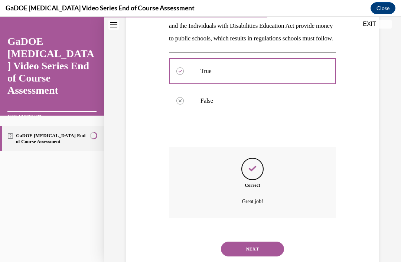
click at [260, 252] on button "NEXT" at bounding box center [252, 249] width 63 height 15
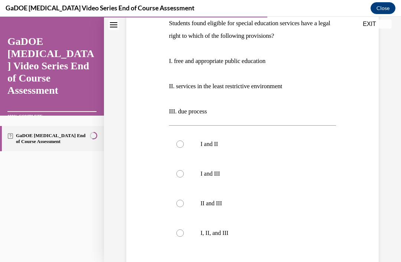
scroll to position [124, 0]
click at [229, 205] on p "II and III" at bounding box center [258, 203] width 117 height 7
click at [184, 205] on input "II and III" at bounding box center [179, 203] width 7 height 7
radio input "true"
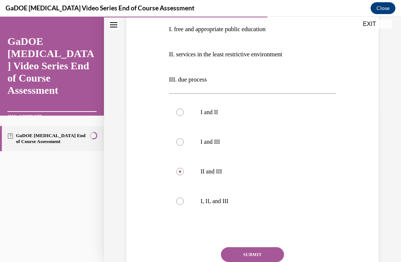
click at [261, 253] on button "SUBMIT" at bounding box center [252, 254] width 63 height 15
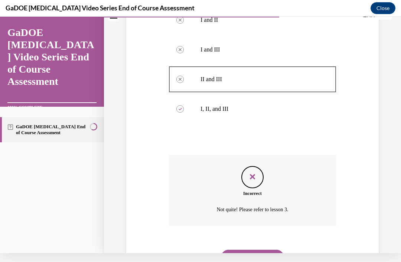
scroll to position [244, 0]
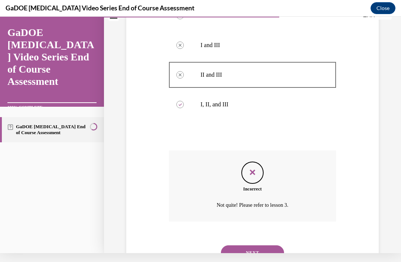
click at [268, 246] on button "NEXT" at bounding box center [252, 253] width 63 height 15
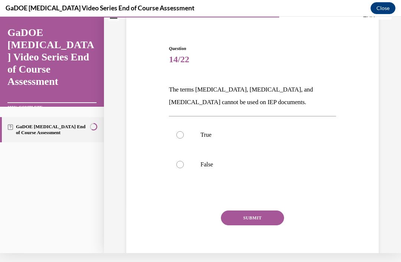
click at [243, 137] on p "True" at bounding box center [258, 134] width 117 height 7
click at [184, 137] on input "True" at bounding box center [179, 134] width 7 height 7
radio input "true"
click at [242, 172] on label "False" at bounding box center [252, 165] width 167 height 30
click at [184, 168] on input "False" at bounding box center [179, 164] width 7 height 7
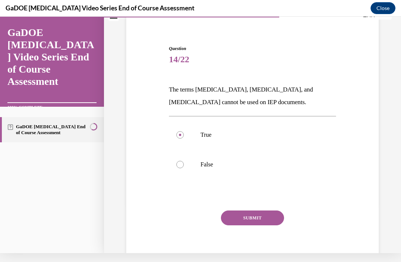
radio input "true"
click at [261, 215] on button "SUBMIT" at bounding box center [252, 218] width 63 height 15
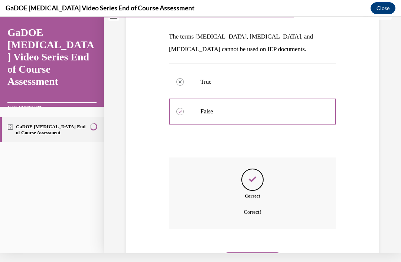
scroll to position [109, 0]
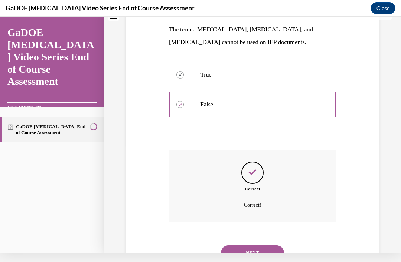
click at [256, 248] on button "NEXT" at bounding box center [252, 253] width 63 height 15
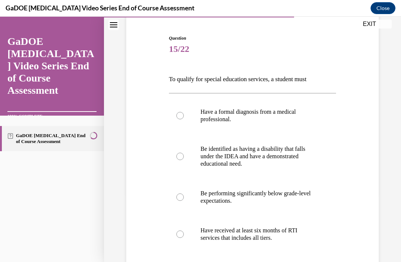
scroll to position [68, 0]
click at [277, 115] on p "Have a formal diagnosis from a medical professional." at bounding box center [258, 115] width 117 height 15
click at [184, 115] on input "Have a formal diagnosis from a medical professional." at bounding box center [179, 115] width 7 height 7
radio input "true"
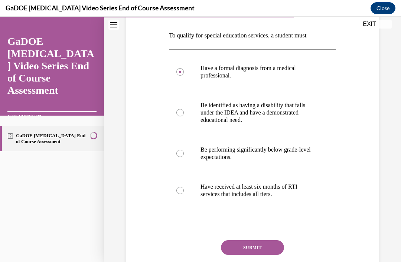
click at [254, 248] on button "SUBMIT" at bounding box center [252, 247] width 63 height 15
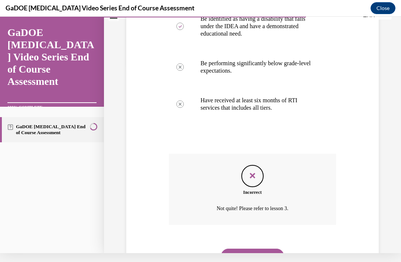
scroll to position [193, 0]
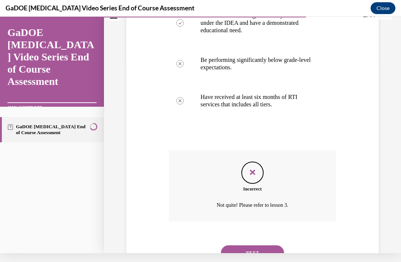
click at [271, 246] on button "NEXT" at bounding box center [252, 253] width 63 height 15
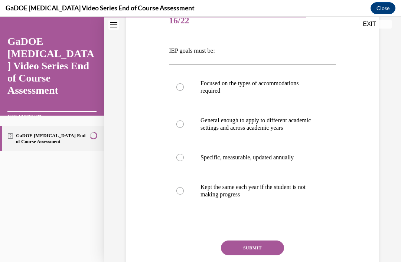
scroll to position [97, 0]
click at [290, 85] on p "Focused on the types of accommodations required" at bounding box center [258, 87] width 117 height 15
click at [184, 85] on input "Focused on the types of accommodations required" at bounding box center [179, 86] width 7 height 7
radio input "true"
click at [272, 253] on button "SUBMIT" at bounding box center [252, 248] width 63 height 15
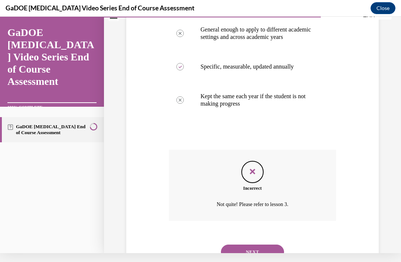
scroll to position [185, 0]
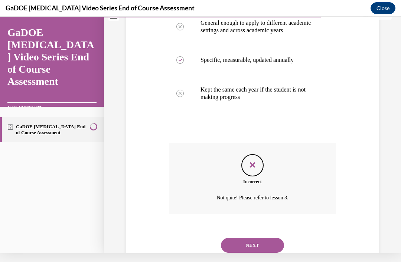
click at [269, 240] on button "NEXT" at bounding box center [252, 245] width 63 height 15
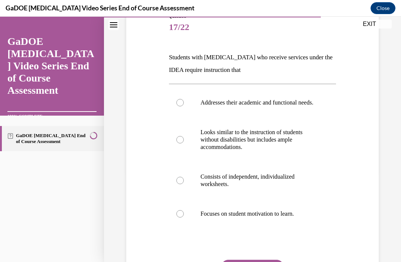
scroll to position [90, 0]
click at [299, 106] on p "Addresses their academic and functional needs." at bounding box center [258, 102] width 117 height 7
click at [184, 106] on input "Addresses their academic and functional needs." at bounding box center [179, 102] width 7 height 7
radio input "true"
click at [267, 262] on button "SUBMIT" at bounding box center [252, 267] width 63 height 15
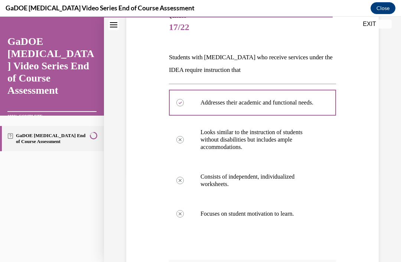
scroll to position [9, 0]
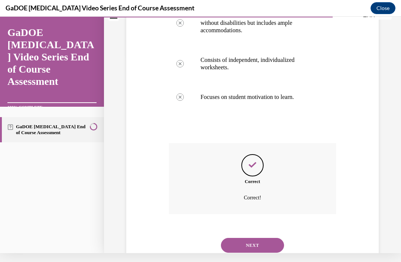
click at [268, 246] on button "NEXT" at bounding box center [252, 245] width 63 height 15
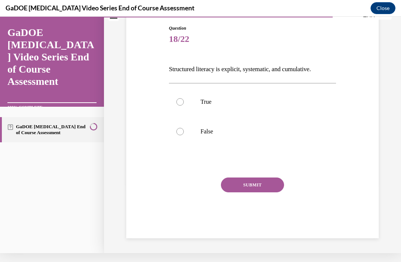
scroll to position [37, 0]
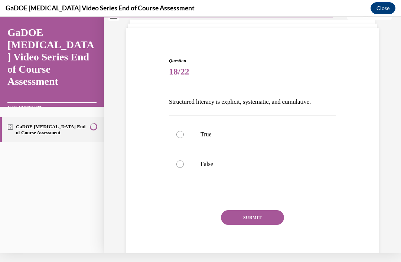
click at [262, 166] on p "False" at bounding box center [258, 164] width 117 height 7
click at [184, 166] on input "False" at bounding box center [179, 164] width 7 height 7
radio input "true"
click at [273, 214] on button "SUBMIT" at bounding box center [252, 217] width 63 height 15
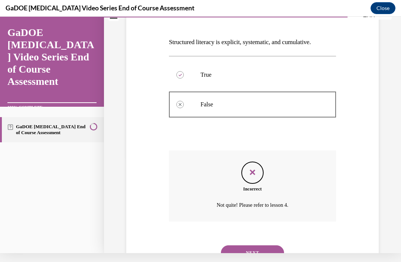
click at [272, 249] on button "NEXT" at bounding box center [252, 253] width 63 height 15
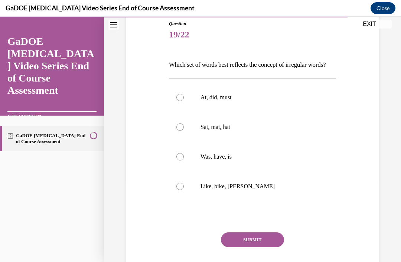
click at [260, 165] on label "Was, have, is" at bounding box center [252, 157] width 167 height 30
click at [184, 161] on input "Was, have, is" at bounding box center [179, 156] width 7 height 7
radio input "true"
click at [273, 246] on button "SUBMIT" at bounding box center [252, 240] width 63 height 15
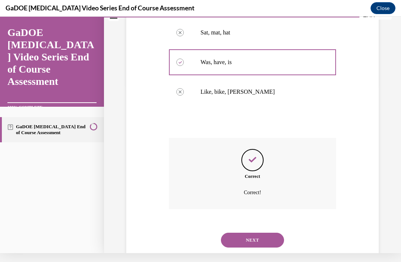
click at [273, 239] on button "NEXT" at bounding box center [252, 240] width 63 height 15
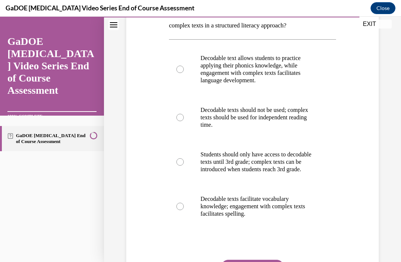
click at [306, 77] on p "Decodable text allows students to practice applying their phonics knowledge, wh…" at bounding box center [258, 70] width 117 height 30
click at [184, 73] on input "Decodable text allows students to practice applying their phonics knowledge, wh…" at bounding box center [179, 69] width 7 height 7
radio input "true"
click at [267, 262] on button "SUBMIT" at bounding box center [252, 267] width 63 height 15
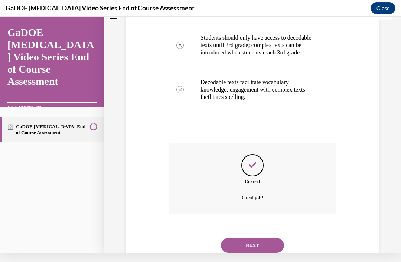
click at [270, 247] on button "NEXT" at bounding box center [252, 245] width 63 height 15
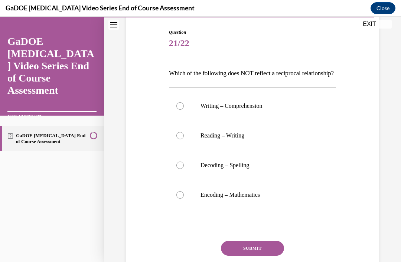
click at [262, 199] on p "Encoding – Mathematics" at bounding box center [258, 194] width 117 height 7
click at [184, 199] on input "Encoding – Mathematics" at bounding box center [179, 194] width 7 height 7
radio input "true"
click at [274, 254] on button "SUBMIT" at bounding box center [252, 248] width 63 height 15
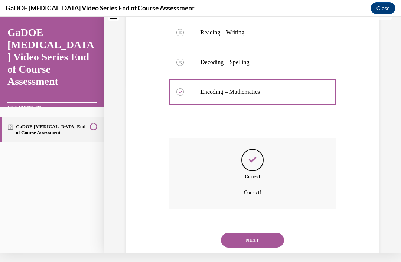
click at [271, 242] on button "NEXT" at bounding box center [252, 240] width 63 height 15
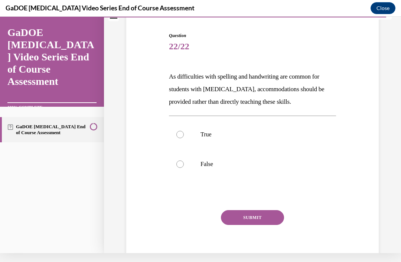
click at [247, 170] on label "False" at bounding box center [252, 165] width 167 height 30
click at [184, 168] on input "False" at bounding box center [179, 164] width 7 height 7
radio input "true"
click at [261, 210] on button "SUBMIT" at bounding box center [252, 217] width 63 height 15
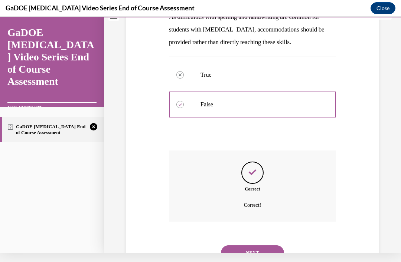
click at [270, 246] on button "NEXT" at bounding box center [252, 253] width 63 height 15
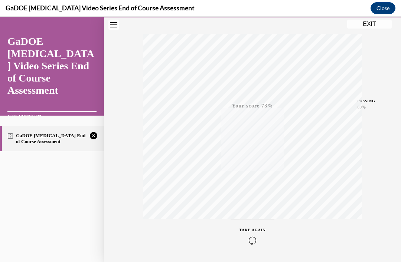
click at [258, 236] on div "TAKE AGAIN" at bounding box center [252, 235] width 26 height 17
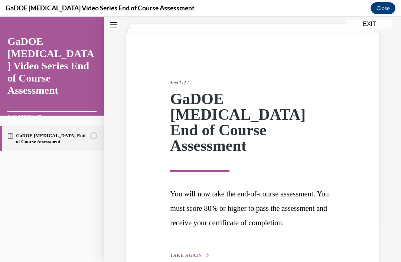
click at [201, 252] on button "TAKE AGAIN" at bounding box center [190, 255] width 40 height 7
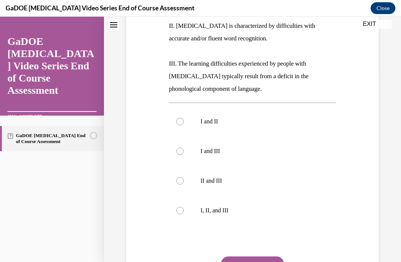
click at [227, 210] on p "I, II, and III" at bounding box center [258, 210] width 117 height 7
click at [184, 210] on input "I, II, and III" at bounding box center [179, 210] width 7 height 7
radio input "true"
click at [260, 262] on button "SUBMIT" at bounding box center [252, 264] width 63 height 15
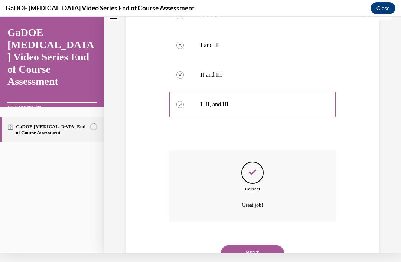
click at [259, 246] on button "NEXT" at bounding box center [252, 253] width 63 height 15
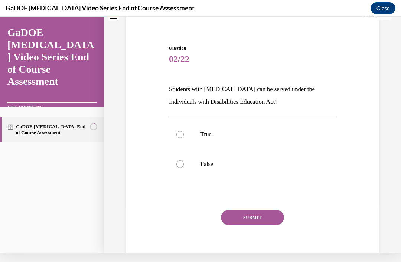
click at [241, 134] on p "True" at bounding box center [258, 134] width 117 height 7
click at [184, 134] on input "True" at bounding box center [179, 134] width 7 height 7
radio input "true"
click at [261, 215] on button "SUBMIT" at bounding box center [252, 217] width 63 height 15
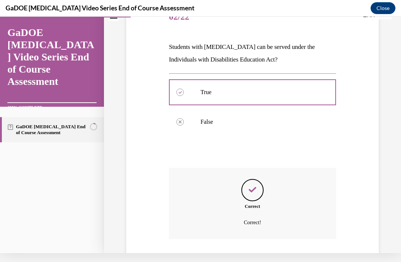
scroll to position [109, 0]
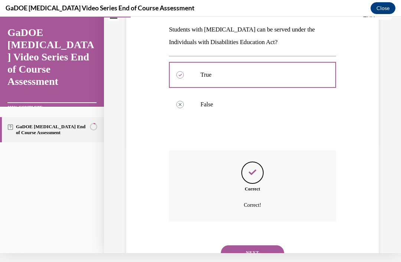
click at [259, 247] on button "NEXT" at bounding box center [252, 253] width 63 height 15
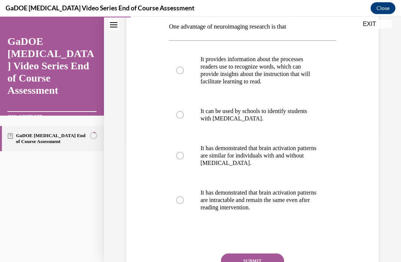
click at [298, 74] on p "It provides information about the processes readers use to recognize words, whi…" at bounding box center [258, 71] width 117 height 30
click at [184, 74] on input "It provides information about the processes readers use to recognize words, whi…" at bounding box center [179, 70] width 7 height 7
radio input "true"
click at [269, 257] on button "SUBMIT" at bounding box center [252, 261] width 63 height 15
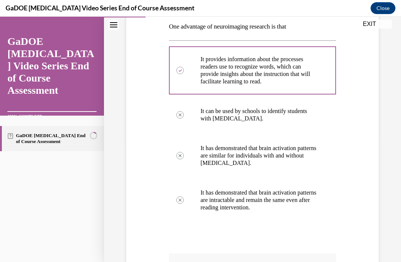
scroll to position [134, 0]
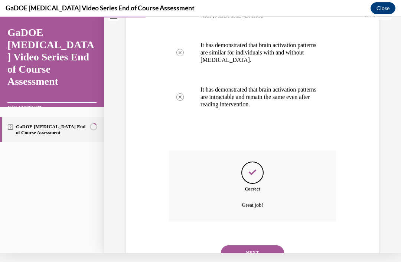
click at [266, 246] on button "NEXT" at bounding box center [252, 253] width 63 height 15
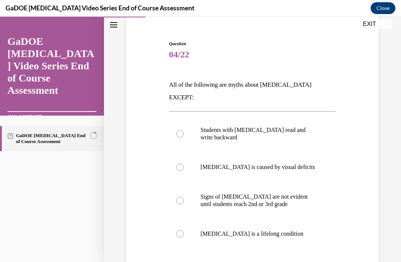
click at [264, 230] on p "Dyslexia is a lifelong condition" at bounding box center [258, 233] width 117 height 7
click at [184, 230] on input "Dyslexia is a lifelong condition" at bounding box center [179, 233] width 7 height 7
radio input "true"
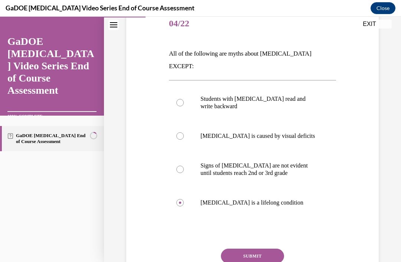
click at [282, 162] on p "Signs of dyslexia are not evident until students reach 2nd or 3rd grade" at bounding box center [258, 169] width 117 height 15
click at [184, 166] on input "Signs of dyslexia are not evident until students reach 2nd or 3rd grade" at bounding box center [179, 169] width 7 height 7
radio input "true"
click at [266, 249] on button "SUBMIT" at bounding box center [252, 256] width 63 height 15
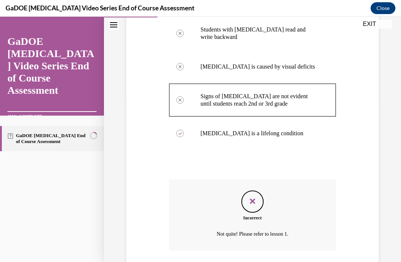
scroll to position [171, 0]
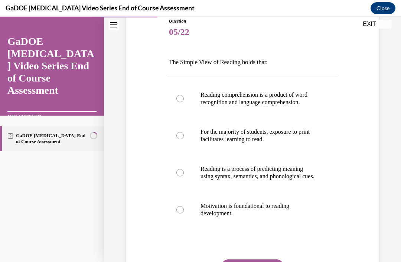
scroll to position [87, 0]
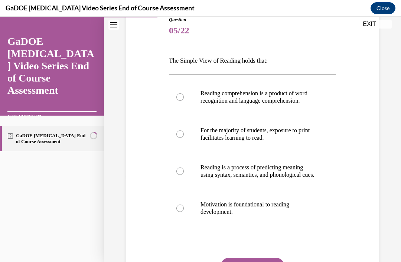
click at [304, 101] on p "Reading comprehension is a product of word recognition and language comprehensi…" at bounding box center [258, 97] width 117 height 15
click at [184, 101] on input "Reading comprehension is a product of word recognition and language comprehensi…" at bounding box center [179, 96] width 7 height 7
radio input "true"
click at [265, 262] on button "SUBMIT" at bounding box center [252, 265] width 63 height 15
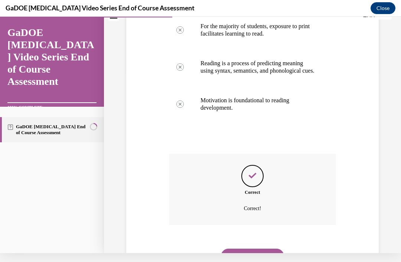
scroll to position [193, 0]
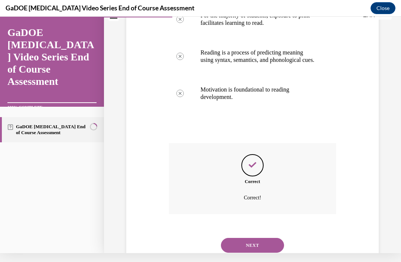
click at [263, 249] on button "NEXT" at bounding box center [252, 245] width 63 height 15
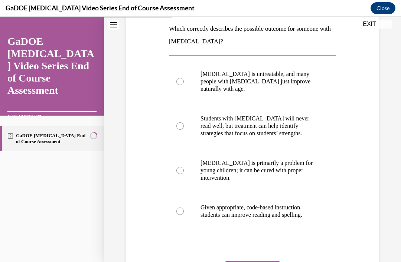
scroll to position [119, 0]
click at [280, 216] on p "Given appropriate, code-based instruction, students can improve reading and spe…" at bounding box center [258, 211] width 117 height 15
click at [184, 215] on input "Given appropriate, code-based instruction, students can improve reading and spe…" at bounding box center [179, 211] width 7 height 7
radio input "true"
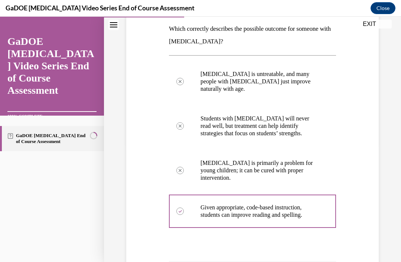
scroll to position [9, 0]
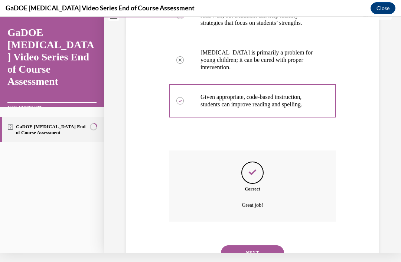
click at [259, 246] on button "NEXT" at bounding box center [252, 253] width 63 height 15
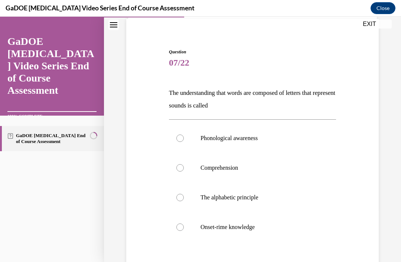
click at [286, 142] on label "Phonological awareness" at bounding box center [252, 139] width 167 height 30
click at [184, 142] on input "Phonological awareness" at bounding box center [179, 138] width 7 height 7
radio input "true"
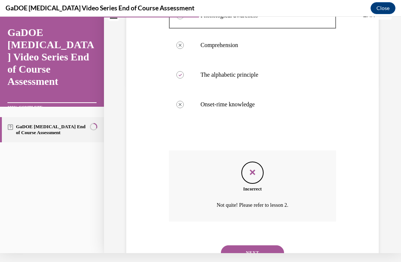
click at [263, 246] on button "NEXT" at bounding box center [252, 253] width 63 height 15
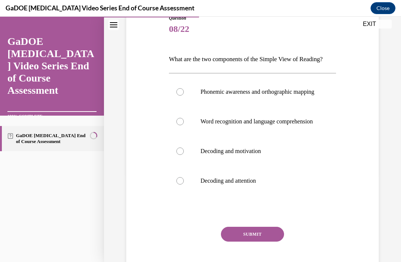
click at [278, 125] on p "Word recognition and language comprehension" at bounding box center [258, 121] width 117 height 7
click at [184, 125] on input "Word recognition and language comprehension" at bounding box center [179, 121] width 7 height 7
radio input "true"
click at [268, 242] on button "SUBMIT" at bounding box center [252, 234] width 63 height 15
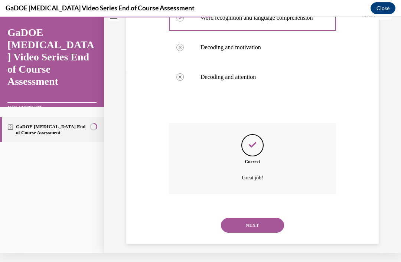
click at [259, 233] on button "NEXT" at bounding box center [252, 225] width 63 height 15
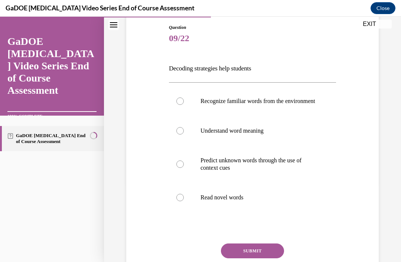
click at [250, 201] on p "Read novel words" at bounding box center [258, 197] width 117 height 7
click at [184, 201] on input "Read novel words" at bounding box center [179, 197] width 7 height 7
radio input "true"
click at [270, 259] on button "SUBMIT" at bounding box center [252, 251] width 63 height 15
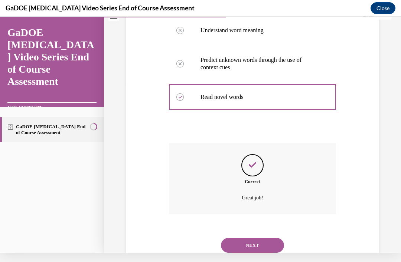
click at [263, 243] on button "NEXT" at bounding box center [252, 245] width 63 height 15
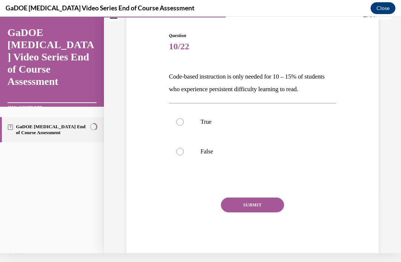
click at [247, 137] on label "True" at bounding box center [252, 122] width 167 height 30
click at [184, 126] on input "True" at bounding box center [179, 121] width 7 height 7
radio input "true"
click at [249, 155] on p "False" at bounding box center [258, 151] width 117 height 7
click at [184, 155] on input "False" at bounding box center [179, 151] width 7 height 7
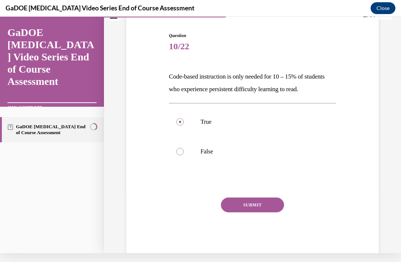
radio input "true"
click at [266, 213] on button "SUBMIT" at bounding box center [252, 205] width 63 height 15
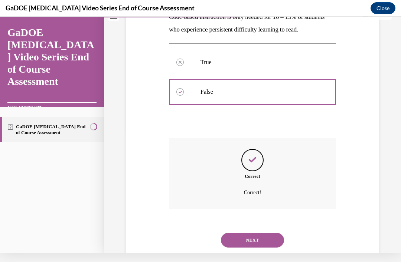
click at [267, 246] on button "NEXT" at bounding box center [252, 240] width 63 height 15
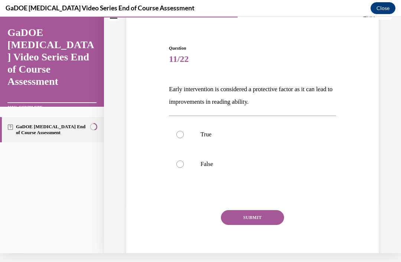
click at [248, 137] on p "True" at bounding box center [258, 134] width 117 height 7
click at [184, 137] on input "True" at bounding box center [179, 134] width 7 height 7
radio input "true"
click at [262, 221] on button "SUBMIT" at bounding box center [252, 217] width 63 height 15
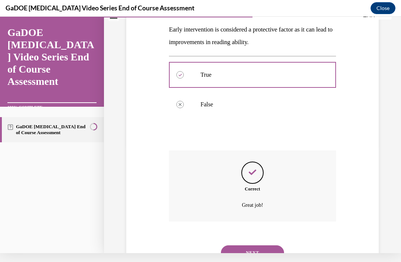
click at [265, 248] on button "NEXT" at bounding box center [252, 253] width 63 height 15
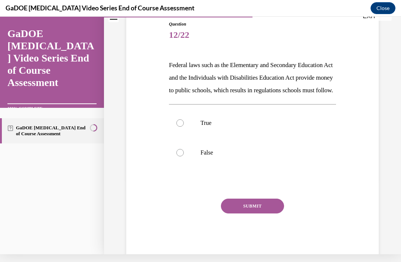
click at [246, 127] on p "True" at bounding box center [258, 122] width 117 height 7
click at [184, 127] on input "True" at bounding box center [179, 122] width 7 height 7
radio input "true"
click at [266, 214] on button "SUBMIT" at bounding box center [252, 206] width 63 height 15
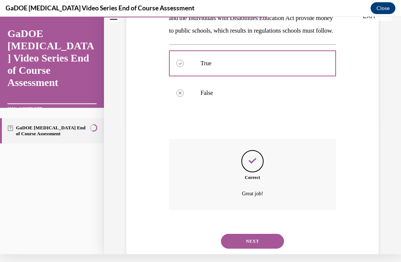
click at [265, 248] on button "NEXT" at bounding box center [252, 241] width 63 height 15
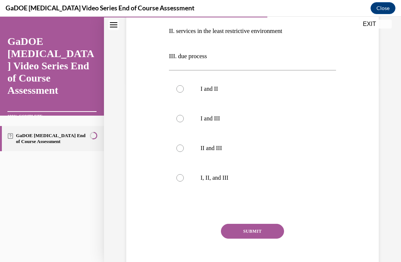
click at [224, 178] on p "I, II, and III" at bounding box center [258, 177] width 117 height 7
click at [184, 178] on input "I, II, and III" at bounding box center [179, 177] width 7 height 7
radio input "true"
click at [265, 231] on button "SUBMIT" at bounding box center [252, 231] width 63 height 15
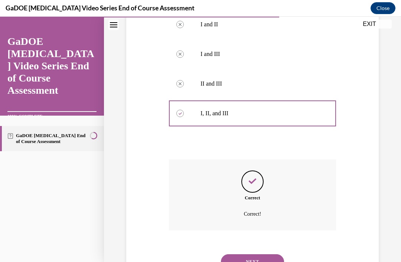
click at [269, 254] on button "NEXT" at bounding box center [252, 261] width 63 height 15
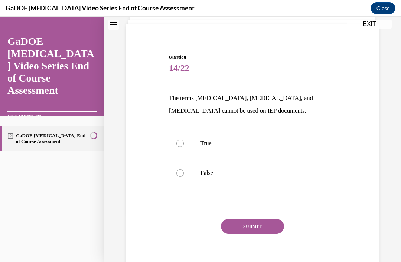
click at [237, 178] on label "False" at bounding box center [252, 173] width 167 height 30
click at [184, 177] on input "False" at bounding box center [179, 173] width 7 height 7
radio input "true"
click at [260, 230] on button "SUBMIT" at bounding box center [252, 226] width 63 height 15
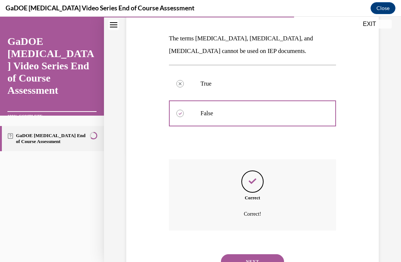
click at [262, 256] on button "NEXT" at bounding box center [252, 261] width 63 height 15
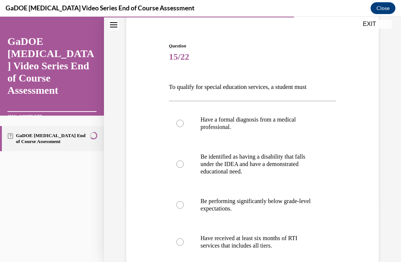
click at [265, 167] on p "Be identified as having a disability that falls under the IDEA and have a demon…" at bounding box center [258, 164] width 117 height 22
click at [184, 167] on input "Be identified as having a disability that falls under the IDEA and have a demon…" at bounding box center [179, 164] width 7 height 7
radio input "true"
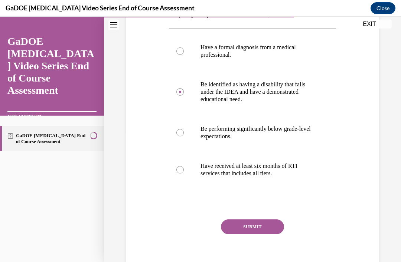
click at [259, 223] on button "SUBMIT" at bounding box center [252, 227] width 63 height 15
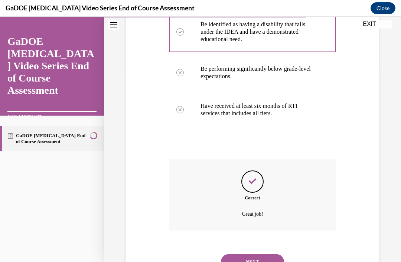
click at [263, 254] on button "NEXT" at bounding box center [252, 261] width 63 height 15
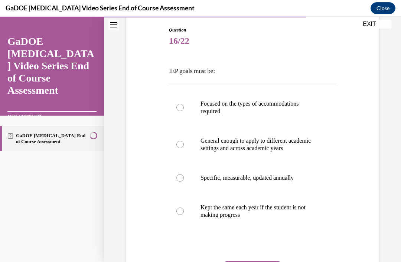
click at [290, 182] on p "Specific, measurable, updated annually" at bounding box center [258, 177] width 117 height 7
click at [184, 182] on input "Specific, measurable, updated annually" at bounding box center [179, 177] width 7 height 7
radio input "true"
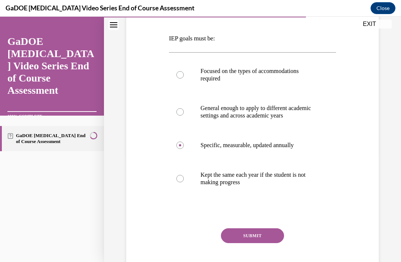
click at [263, 243] on button "SUBMIT" at bounding box center [252, 236] width 63 height 15
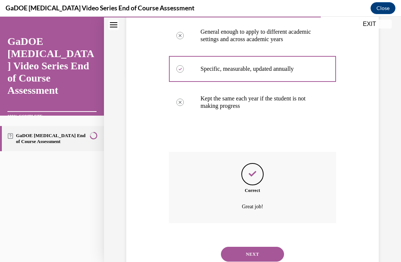
click at [264, 251] on button "NEXT" at bounding box center [252, 254] width 63 height 15
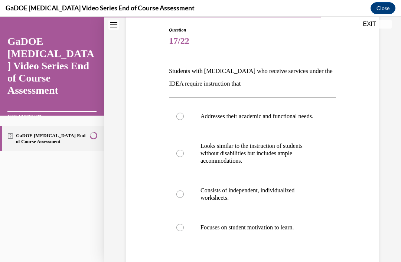
click at [287, 159] on p "Looks similar to the instruction of students without disabilities but includes …" at bounding box center [258, 153] width 117 height 22
click at [184, 157] on input "Looks similar to the instruction of students without disabilities but includes …" at bounding box center [179, 153] width 7 height 7
radio input "true"
click at [290, 118] on p "Addresses their academic and functional needs." at bounding box center [258, 116] width 117 height 7
click at [184, 118] on input "Addresses their academic and functional needs." at bounding box center [179, 116] width 7 height 7
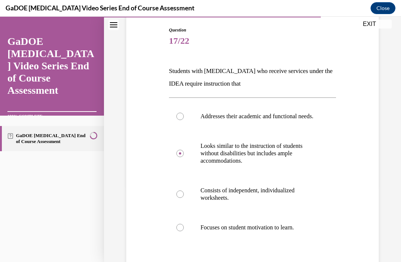
radio input "true"
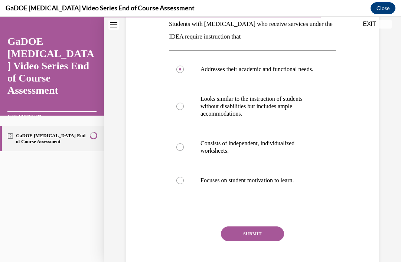
click at [259, 242] on button "SUBMIT" at bounding box center [252, 234] width 63 height 15
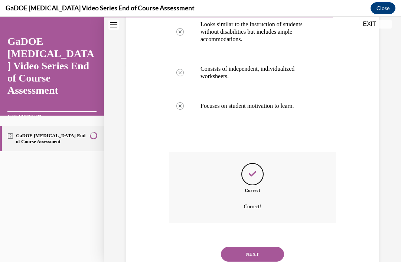
click at [261, 251] on button "NEXT" at bounding box center [252, 254] width 63 height 15
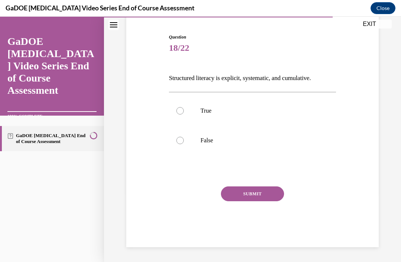
scroll to position [37, 0]
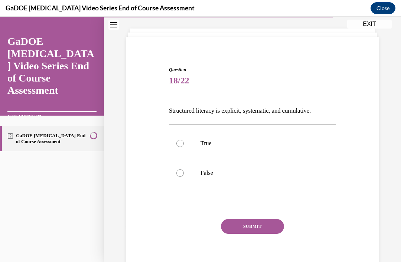
click at [253, 138] on label "True" at bounding box center [252, 144] width 167 height 30
click at [184, 140] on input "True" at bounding box center [179, 143] width 7 height 7
radio input "true"
click at [264, 227] on button "SUBMIT" at bounding box center [252, 226] width 63 height 15
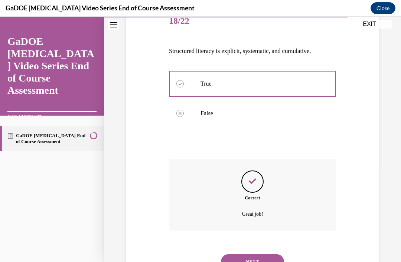
click at [259, 255] on button "NEXT" at bounding box center [252, 261] width 63 height 15
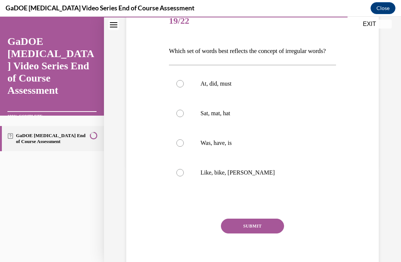
scroll to position [96, 0]
click at [256, 158] on label "Was, have, is" at bounding box center [252, 144] width 167 height 30
click at [184, 147] on input "Was, have, is" at bounding box center [179, 143] width 7 height 7
radio input "true"
click at [259, 234] on button "SUBMIT" at bounding box center [252, 226] width 63 height 15
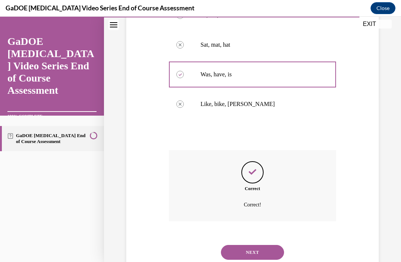
scroll to position [168, 0]
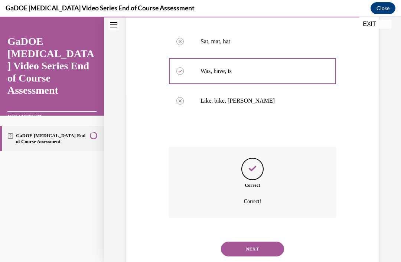
click at [262, 249] on button "NEXT" at bounding box center [252, 249] width 63 height 15
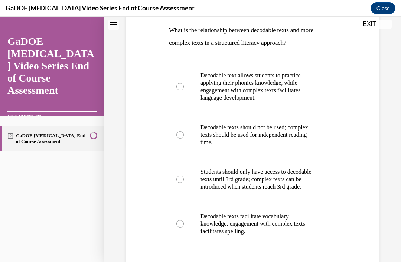
scroll to position [120, 0]
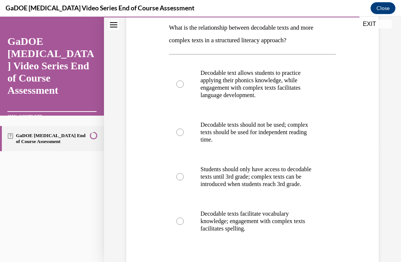
click at [296, 83] on p "Decodable text allows students to practice applying their phonics knowledge, wh…" at bounding box center [258, 84] width 117 height 30
click at [184, 83] on input "Decodable text allows students to practice applying their phonics knowledge, wh…" at bounding box center [179, 84] width 7 height 7
radio input "true"
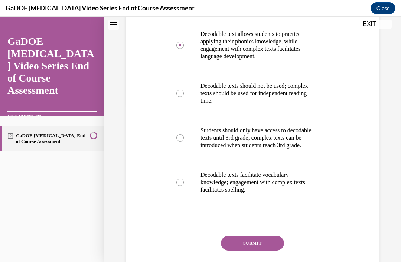
click at [249, 251] on button "SUBMIT" at bounding box center [252, 243] width 63 height 15
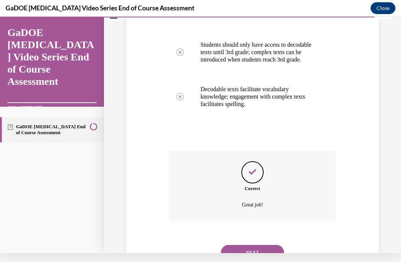
scroll to position [243, 0]
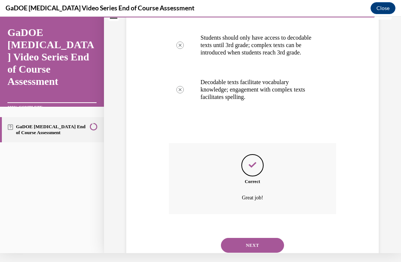
click at [264, 244] on button "NEXT" at bounding box center [252, 245] width 63 height 15
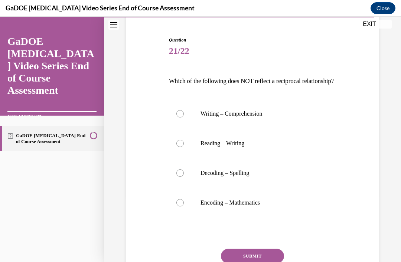
scroll to position [66, 0]
click at [257, 209] on label "Encoding – Mathematics" at bounding box center [252, 203] width 167 height 30
click at [184, 207] on input "Encoding – Mathematics" at bounding box center [179, 202] width 7 height 7
radio input "true"
click at [265, 262] on button "SUBMIT" at bounding box center [252, 256] width 63 height 15
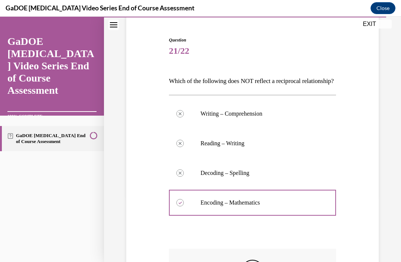
scroll to position [9, 0]
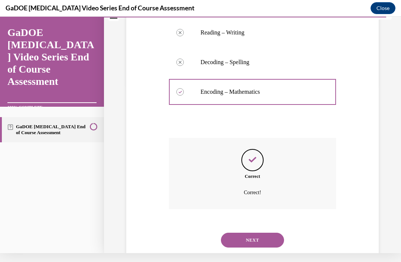
click at [266, 248] on button "NEXT" at bounding box center [252, 240] width 63 height 15
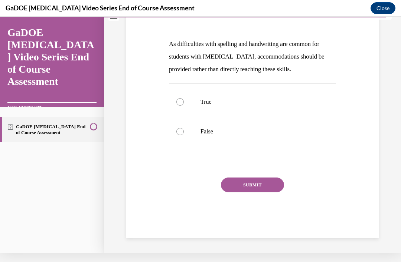
scroll to position [62, 0]
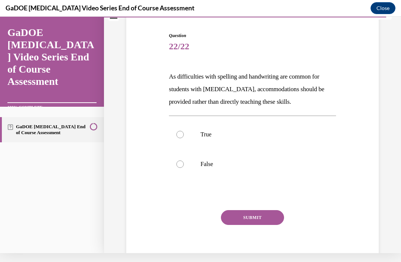
click at [239, 164] on p "False" at bounding box center [258, 164] width 117 height 7
click at [184, 164] on input "False" at bounding box center [179, 164] width 7 height 7
radio input "true"
click at [263, 216] on button "SUBMIT" at bounding box center [252, 217] width 63 height 15
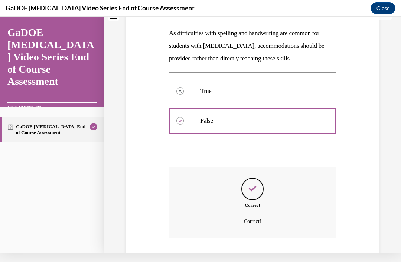
scroll to position [122, 0]
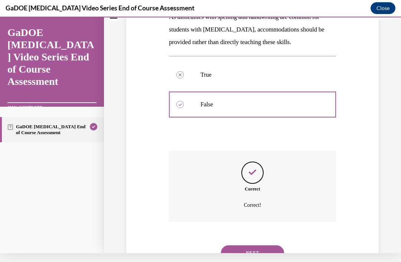
click at [270, 248] on button "NEXT" at bounding box center [252, 253] width 63 height 15
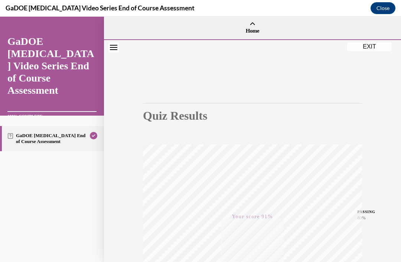
scroll to position [0, 0]
click at [367, 47] on button "EXIT" at bounding box center [369, 46] width 45 height 9
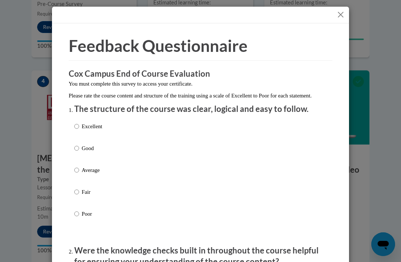
click at [79, 127] on input "Excellent" at bounding box center [76, 126] width 5 height 8
radio input "true"
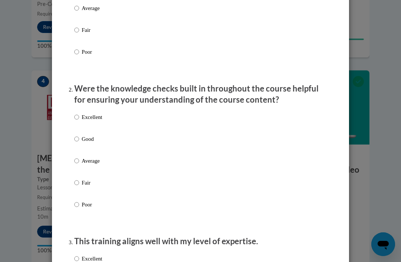
scroll to position [165, 0]
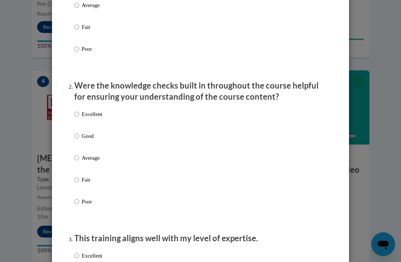
click at [78, 114] on input "Excellent" at bounding box center [76, 114] width 5 height 8
radio input "true"
click at [75, 253] on input "Excellent" at bounding box center [76, 256] width 5 height 8
radio input "true"
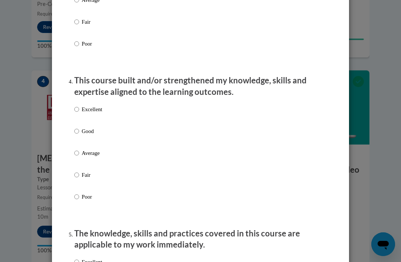
scroll to position [466, 0]
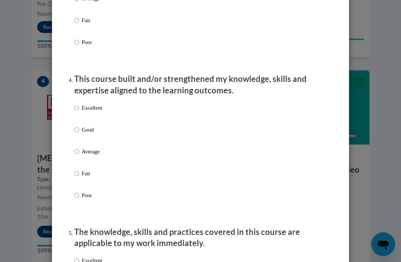
click at [76, 104] on input "Excellent" at bounding box center [76, 108] width 5 height 8
radio input "true"
click at [75, 257] on input "Excellent" at bounding box center [76, 261] width 5 height 8
radio input "true"
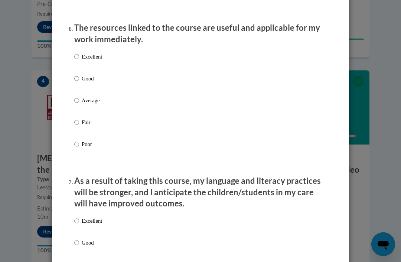
scroll to position [838, 0]
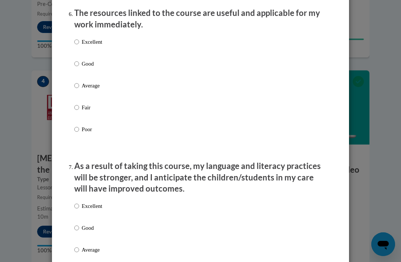
click at [78, 38] on input "Excellent" at bounding box center [76, 42] width 5 height 8
radio input "true"
click at [78, 202] on input "Excellent" at bounding box center [76, 206] width 5 height 8
radio input "true"
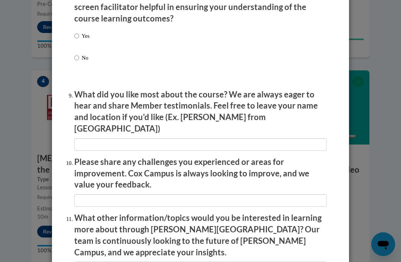
scroll to position [1177, 0]
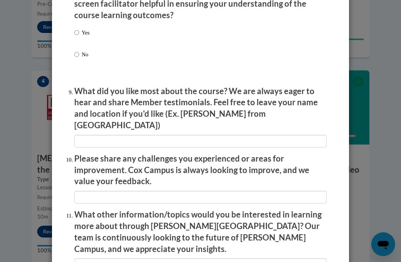
click at [78, 30] on input "Yes" at bounding box center [76, 33] width 5 height 8
radio input "true"
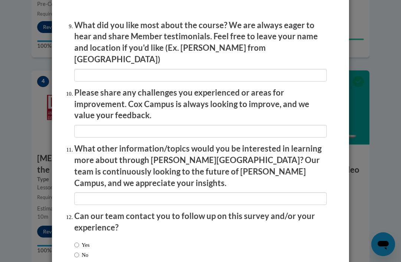
scroll to position [1242, 0]
click at [74, 252] on input "No" at bounding box center [76, 256] width 5 height 8
radio input "true"
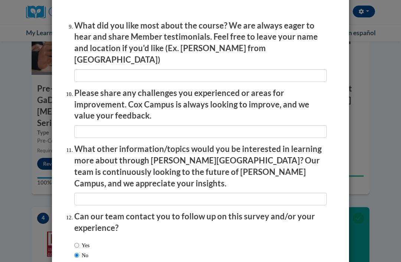
scroll to position [727, 0]
